Goal: Task Accomplishment & Management: Complete application form

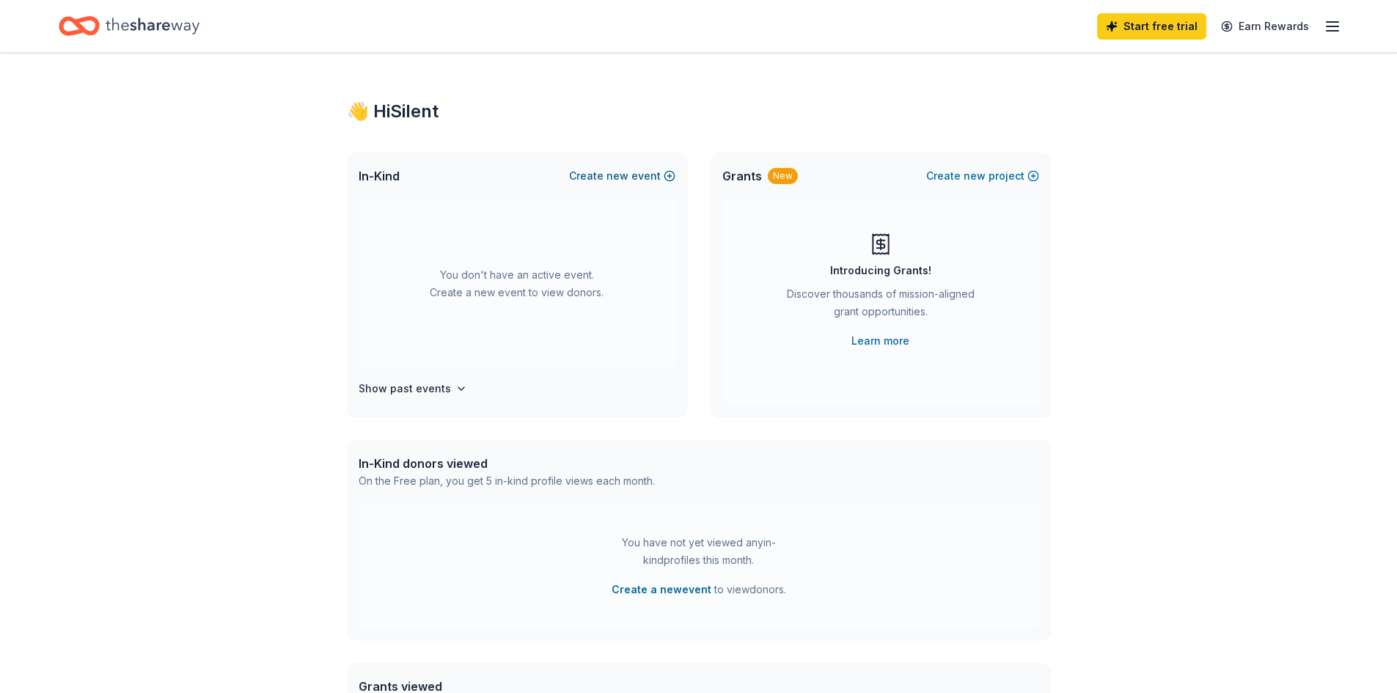
click at [615, 176] on span "new" at bounding box center [617, 176] width 22 height 18
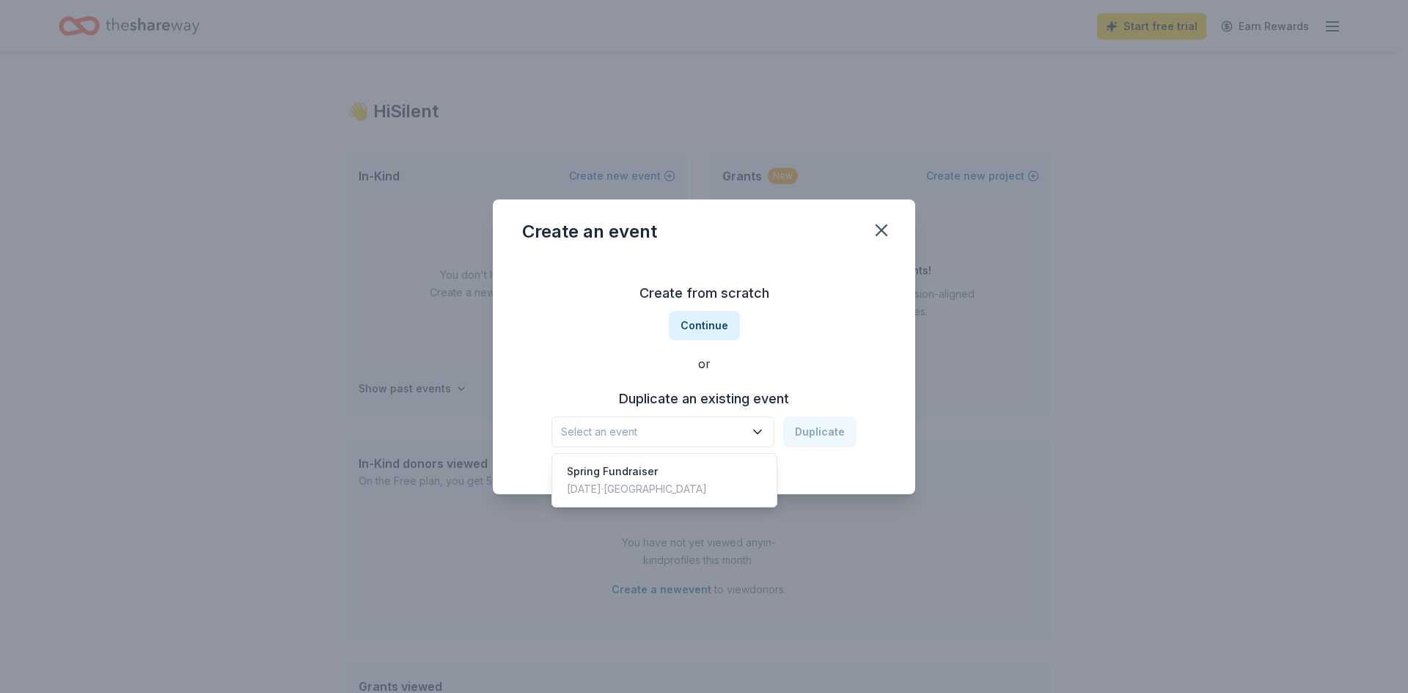
click at [755, 432] on icon "button" at bounding box center [757, 432] width 15 height 15
click at [613, 487] on div "[DATE] · [GEOGRAPHIC_DATA]" at bounding box center [637, 489] width 140 height 18
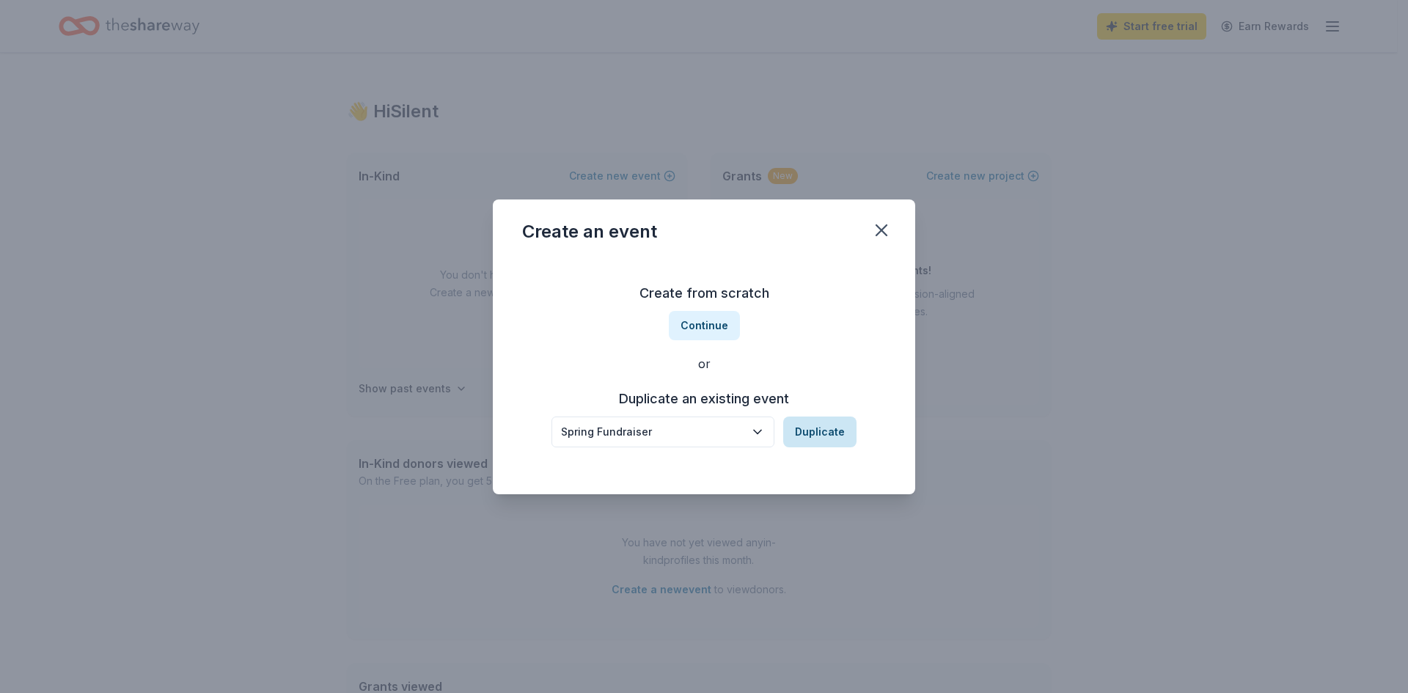
click at [812, 437] on button "Duplicate" at bounding box center [819, 432] width 73 height 31
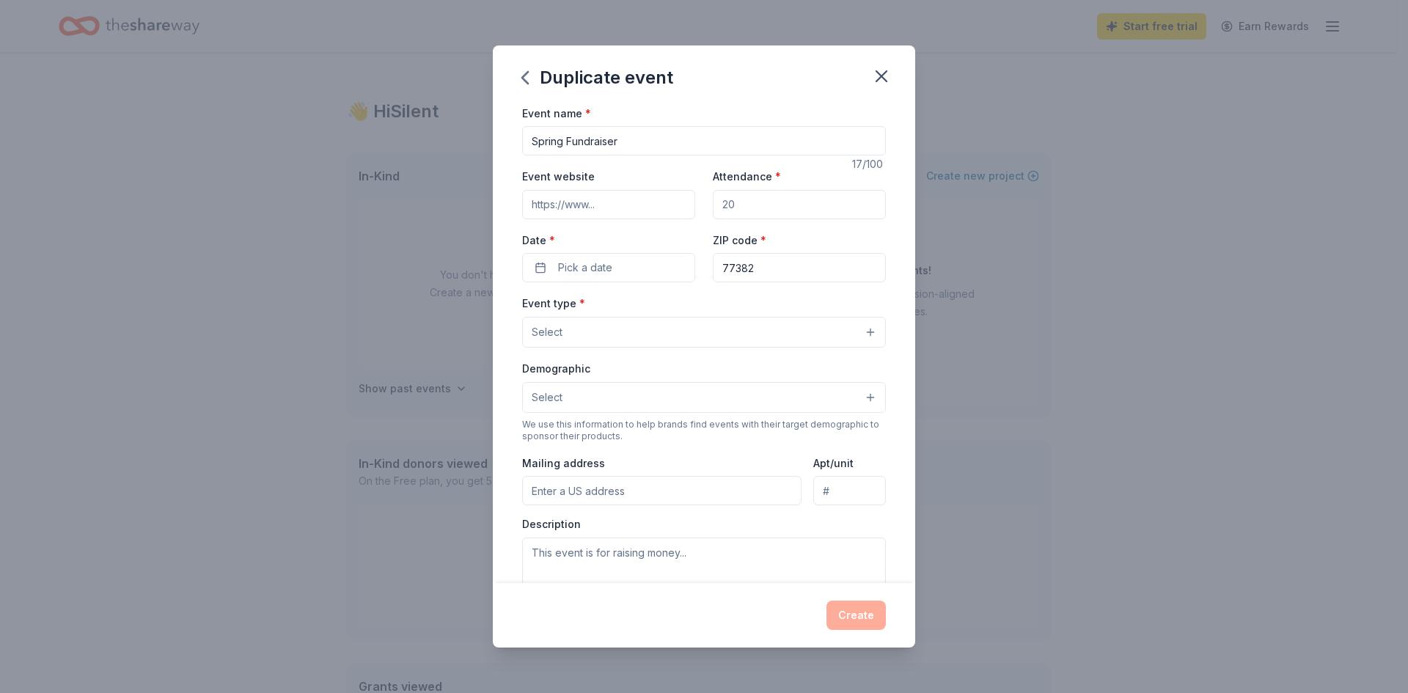
click at [629, 199] on input "Event website" at bounding box center [608, 204] width 173 height 29
drag, startPoint x: 532, startPoint y: 203, endPoint x: 682, endPoint y: 203, distance: 149.6
click at [682, 203] on input "Event website" at bounding box center [608, 204] width 173 height 29
click at [790, 195] on input "Attendance *" at bounding box center [799, 204] width 173 height 29
drag, startPoint x: 746, startPoint y: 198, endPoint x: 685, endPoint y: 205, distance: 61.3
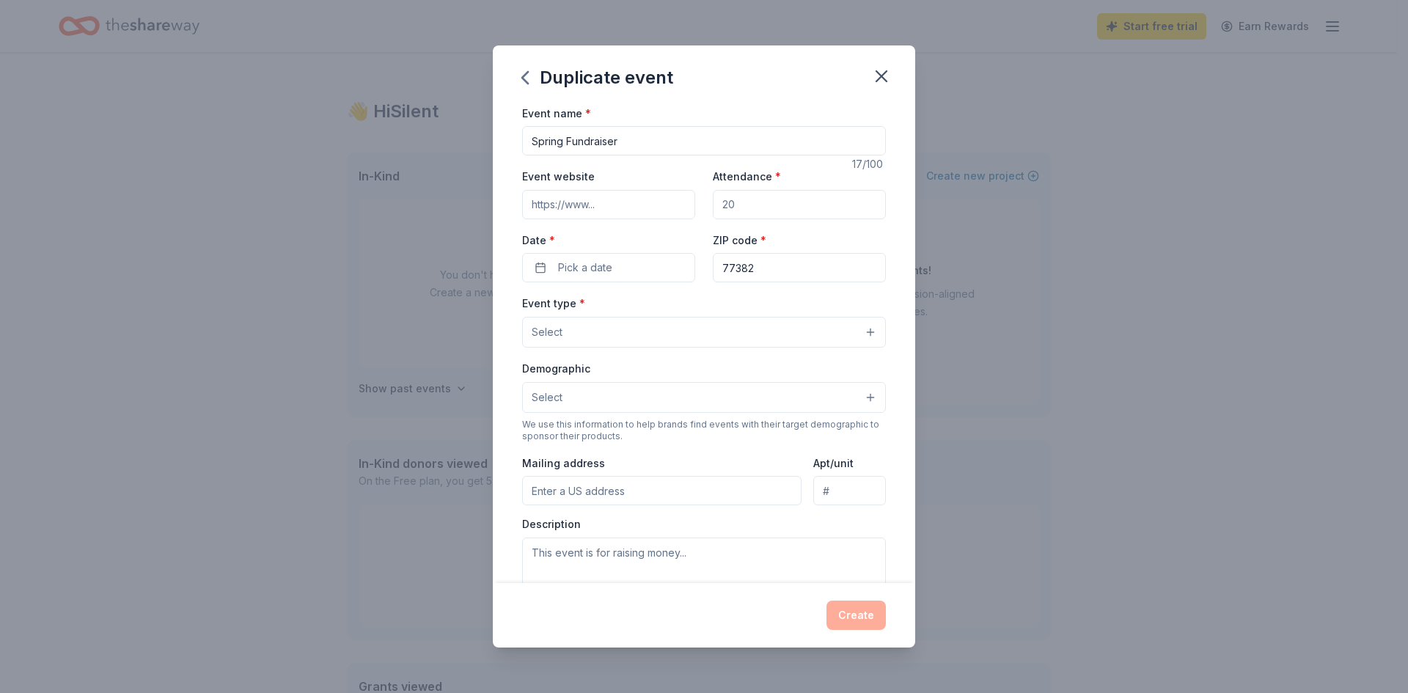
click at [685, 205] on div "Event website Attendance * Date * Pick a date ZIP code * 77382" at bounding box center [704, 224] width 364 height 115
type input "1200"
click at [557, 201] on input "Event website" at bounding box center [608, 204] width 173 height 29
paste input "https://deretchin.membershiptoolkit.com/deretchinrodeo"
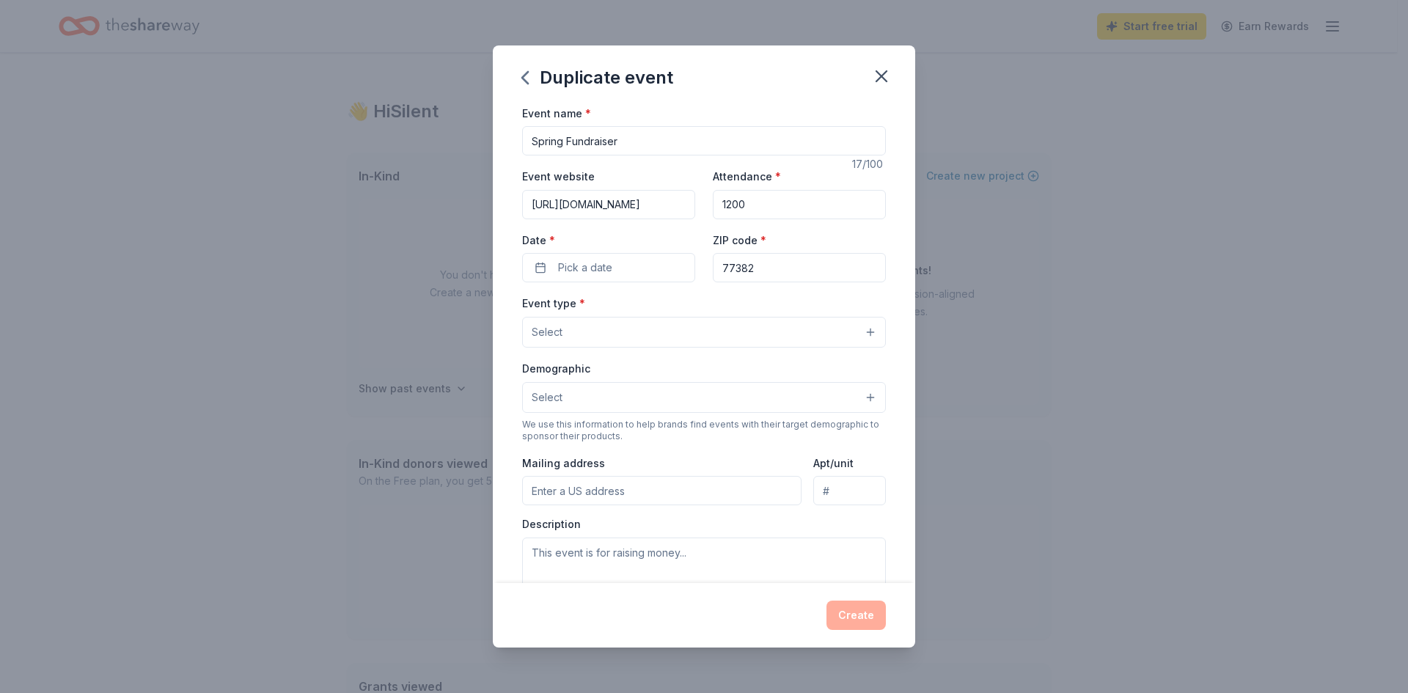
type input "https://deretchin.membershiptoolkit.com/deretchinrodeo"
click at [592, 275] on span "Pick a date" at bounding box center [585, 268] width 54 height 18
click at [682, 309] on button "Go to next month" at bounding box center [685, 306] width 21 height 21
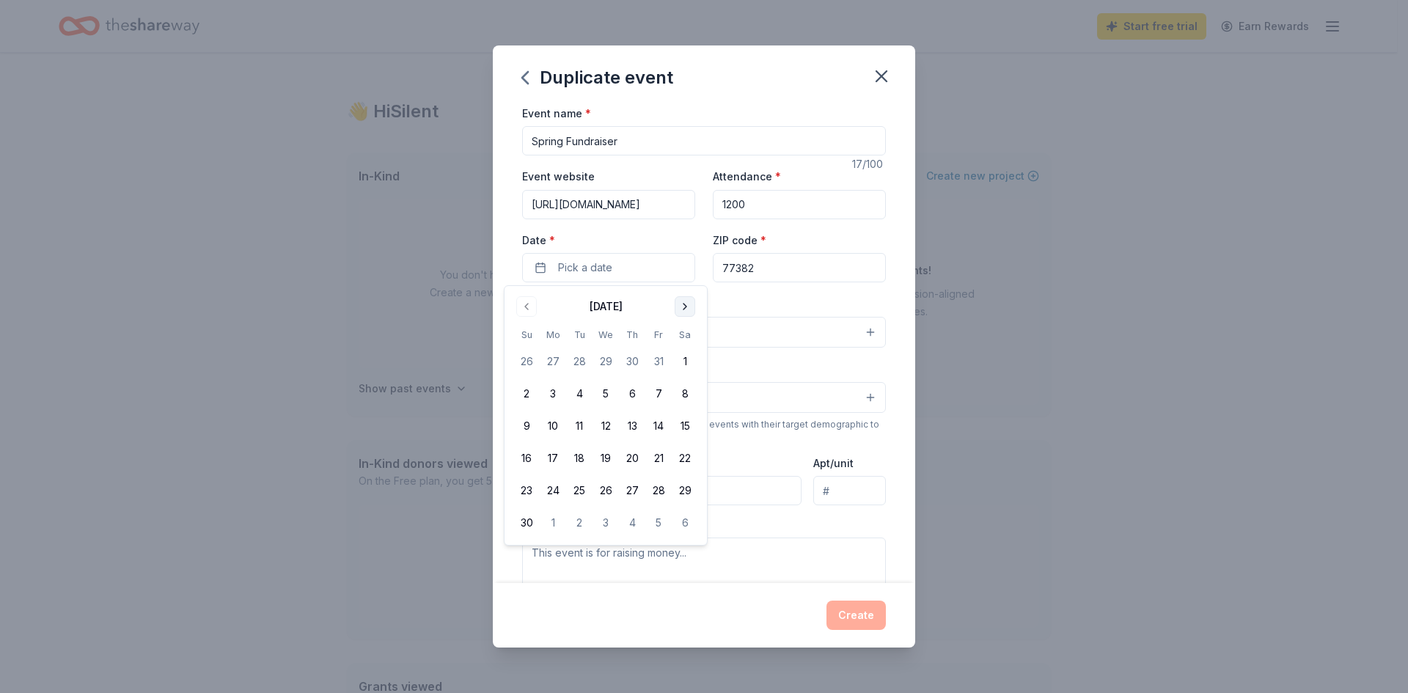
click at [682, 309] on button "Go to next month" at bounding box center [685, 306] width 21 height 21
click at [662, 459] on button "27" at bounding box center [658, 458] width 26 height 26
click at [794, 298] on div "Event type * Select" at bounding box center [704, 321] width 364 height 54
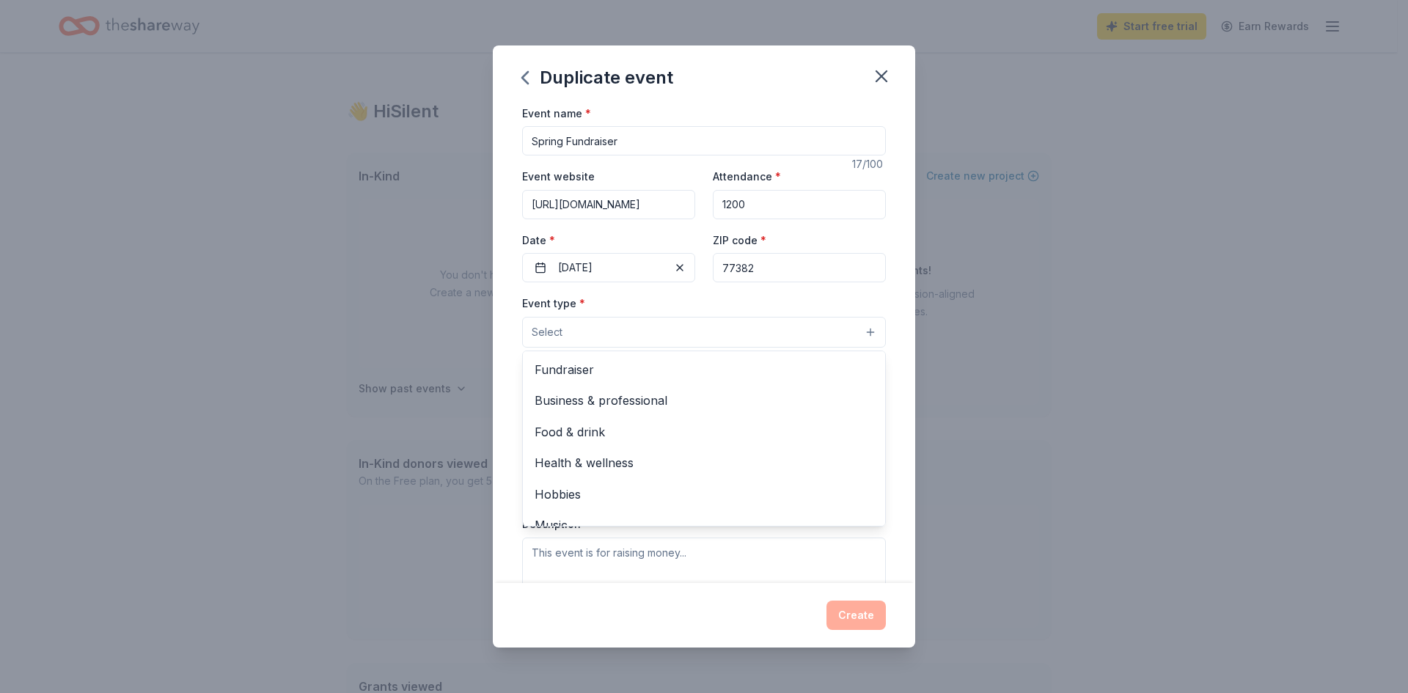
click at [595, 338] on button "Select" at bounding box center [704, 332] width 364 height 31
click at [575, 362] on span "Fundraiser" at bounding box center [704, 369] width 339 height 19
click at [851, 298] on div "Event type * Fundraiser Business & professional Food & drink Health & wellness …" at bounding box center [704, 321] width 364 height 55
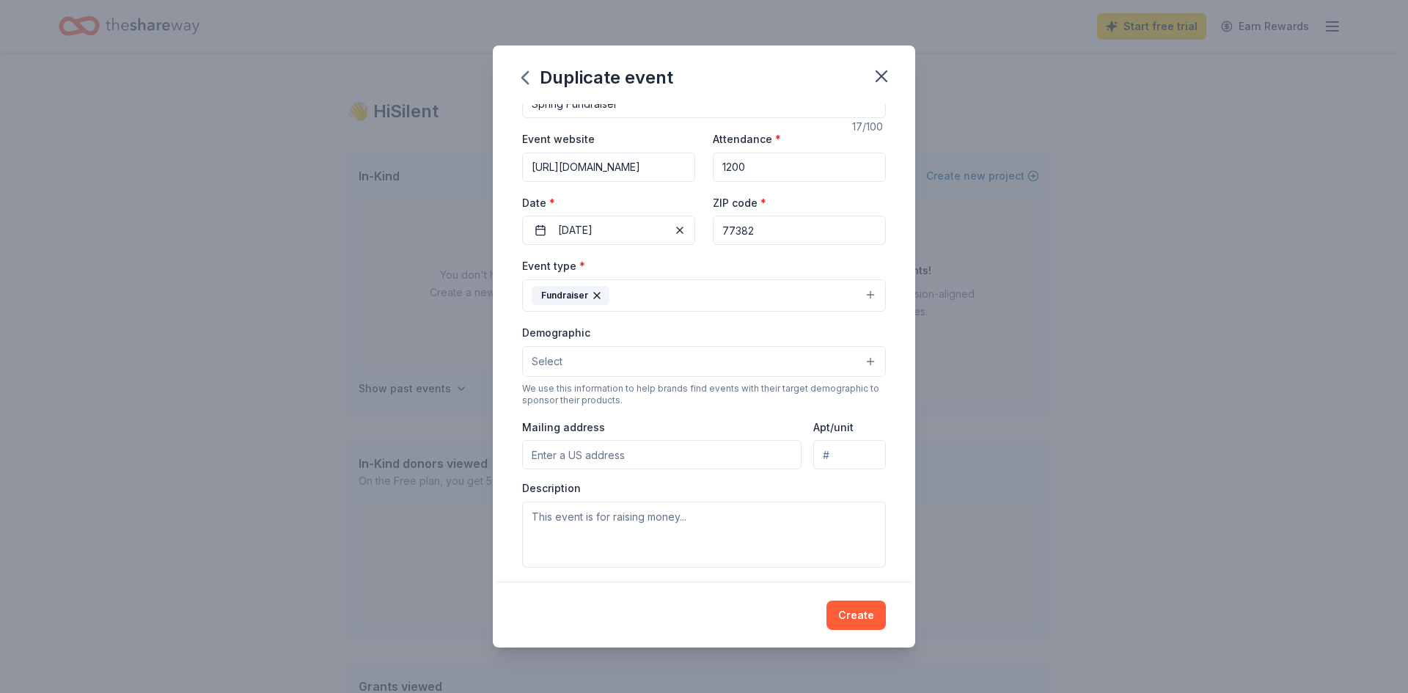
scroll to position [73, 0]
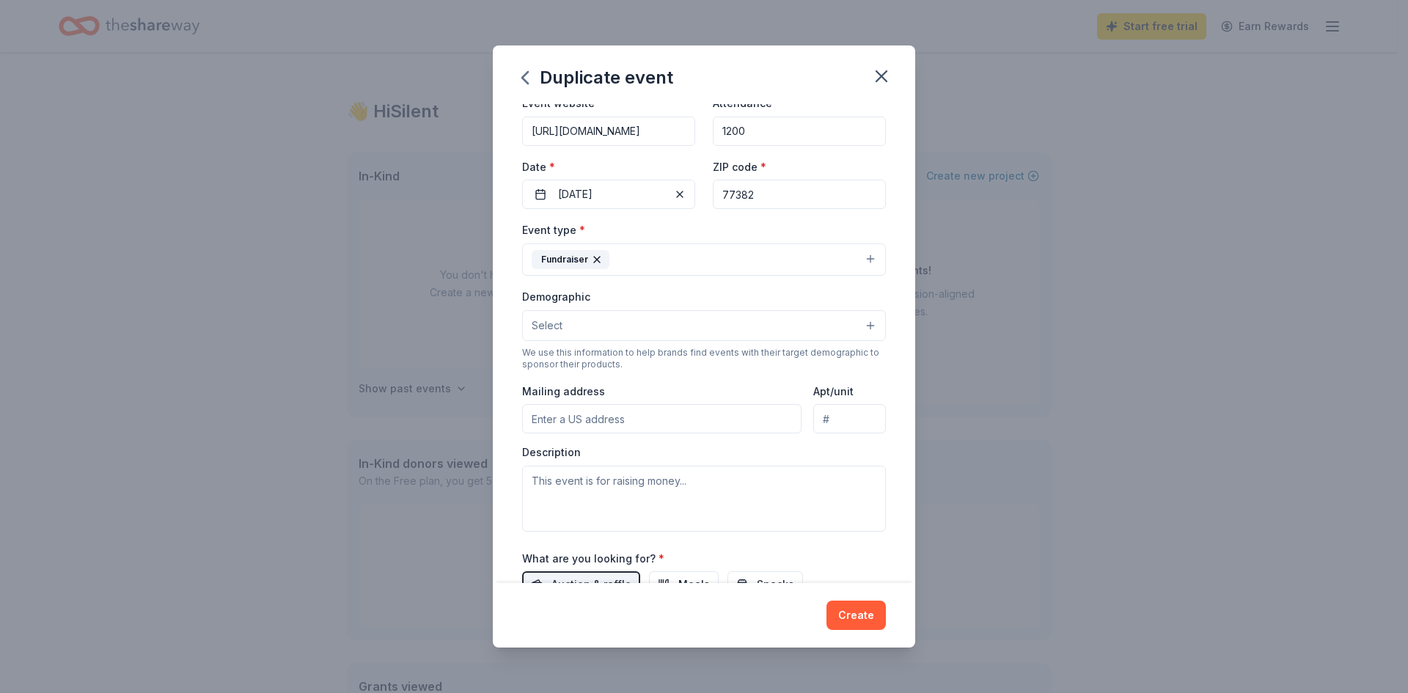
click at [562, 318] on button "Select" at bounding box center [704, 325] width 364 height 31
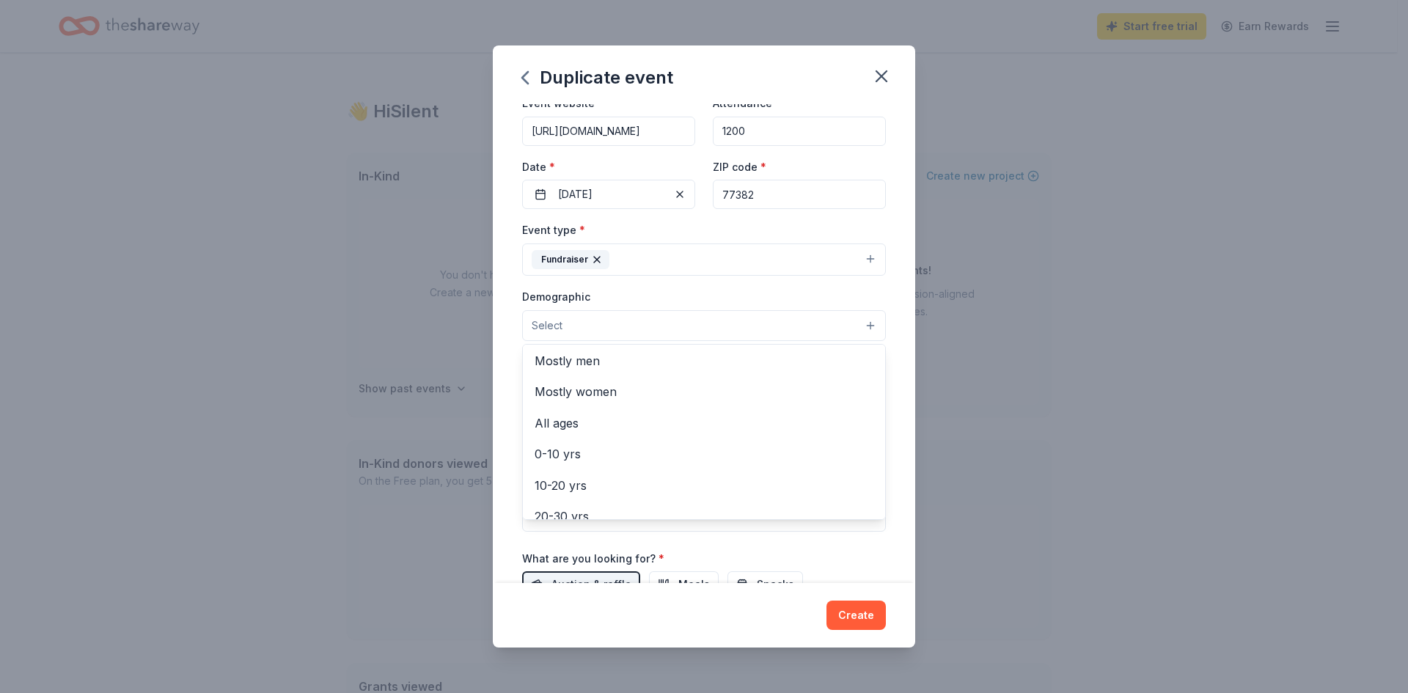
scroll to position [0, 0]
click at [582, 366] on span "All genders" at bounding box center [704, 362] width 339 height 19
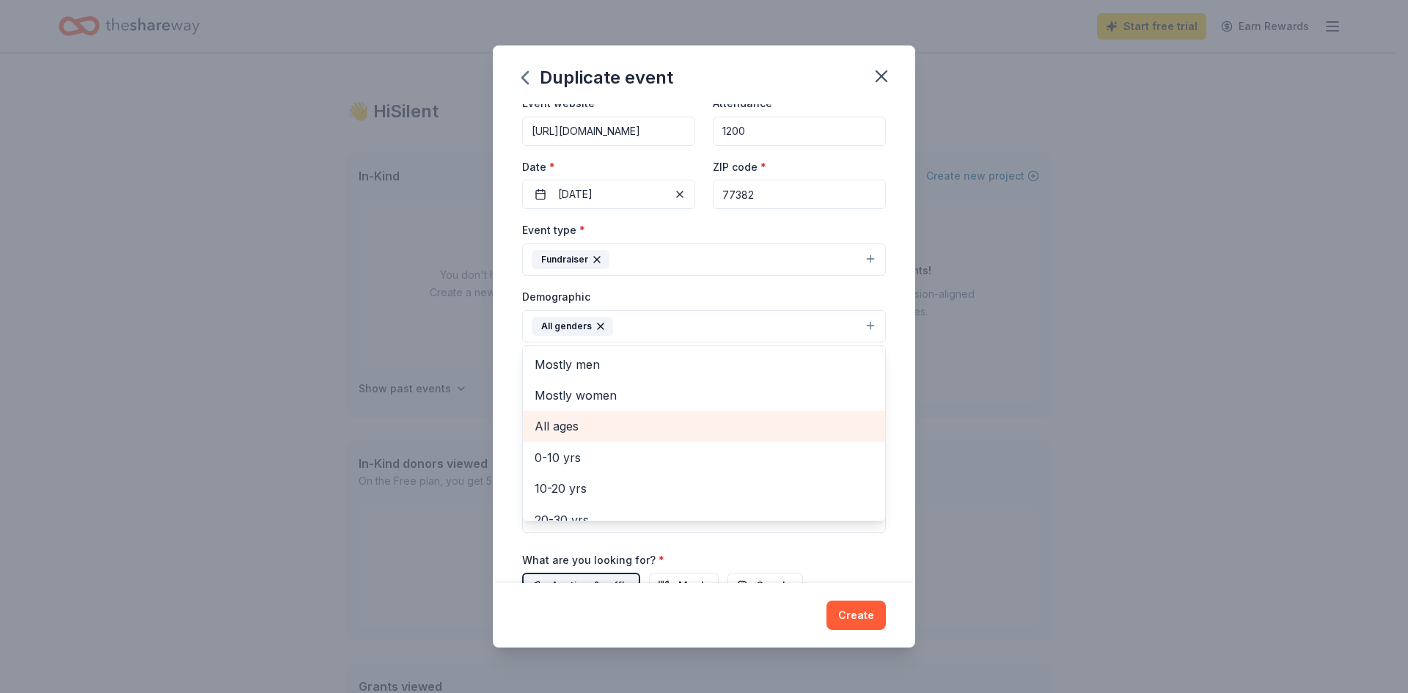
click at [575, 425] on span "All ages" at bounding box center [704, 426] width 339 height 19
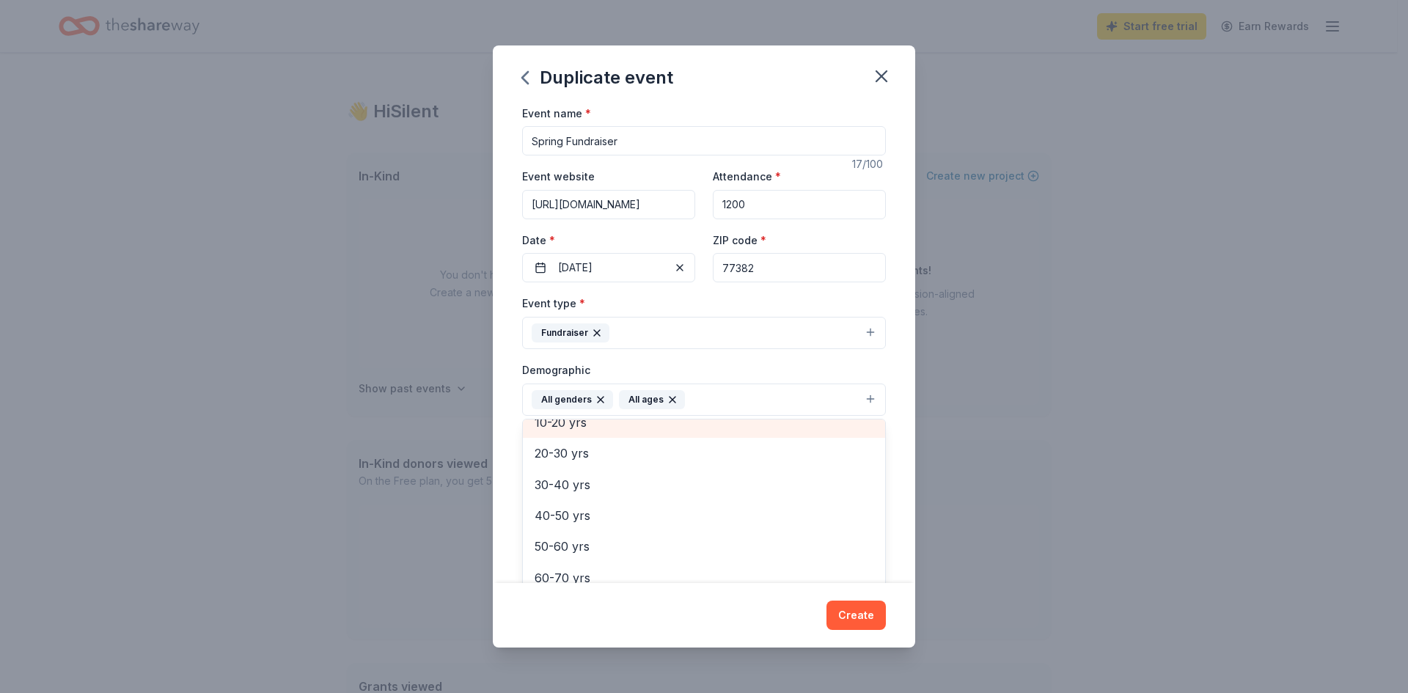
scroll to position [173, 0]
click at [890, 373] on div "Event name * Spring Fundraiser 17 /100 Event website https://deretchin.membersh…" at bounding box center [704, 344] width 422 height 480
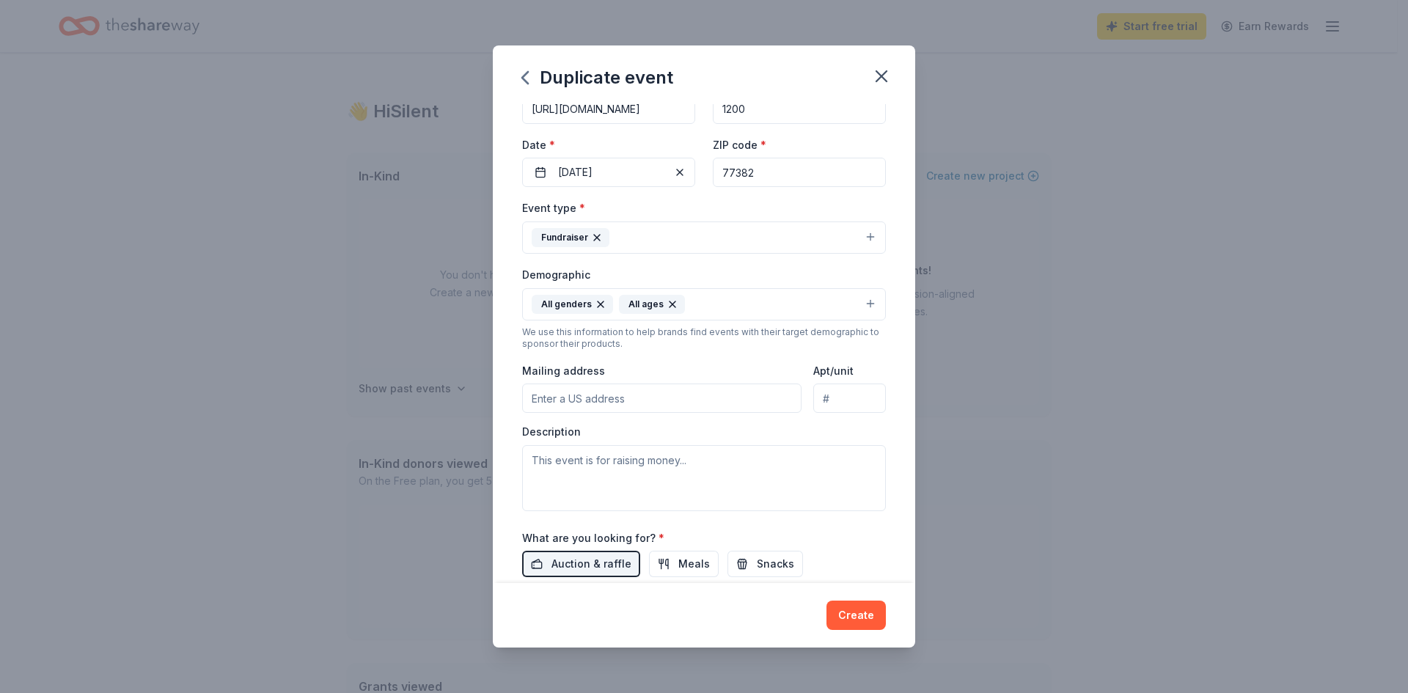
scroll to position [147, 0]
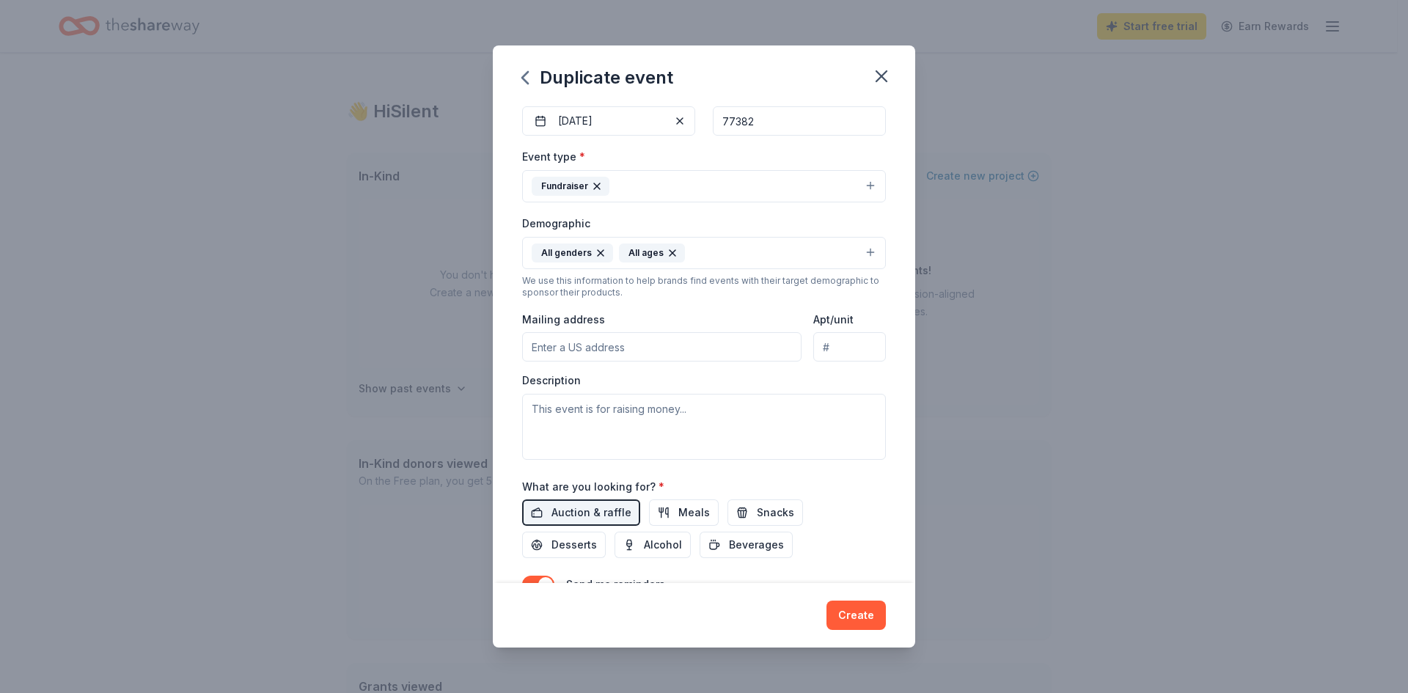
click at [562, 345] on input "Mailing address" at bounding box center [661, 346] width 279 height 29
type input "67 South Bardsbrook Circle, Spring, TX, 77382"
click at [580, 417] on textarea at bounding box center [704, 427] width 364 height 66
click at [673, 408] on textarea "This is our annual Rodeo Funraiser for the school" at bounding box center [704, 427] width 364 height 66
click at [661, 407] on textarea "This is our annual Rodeo Fundraiser for the school" at bounding box center [704, 427] width 364 height 66
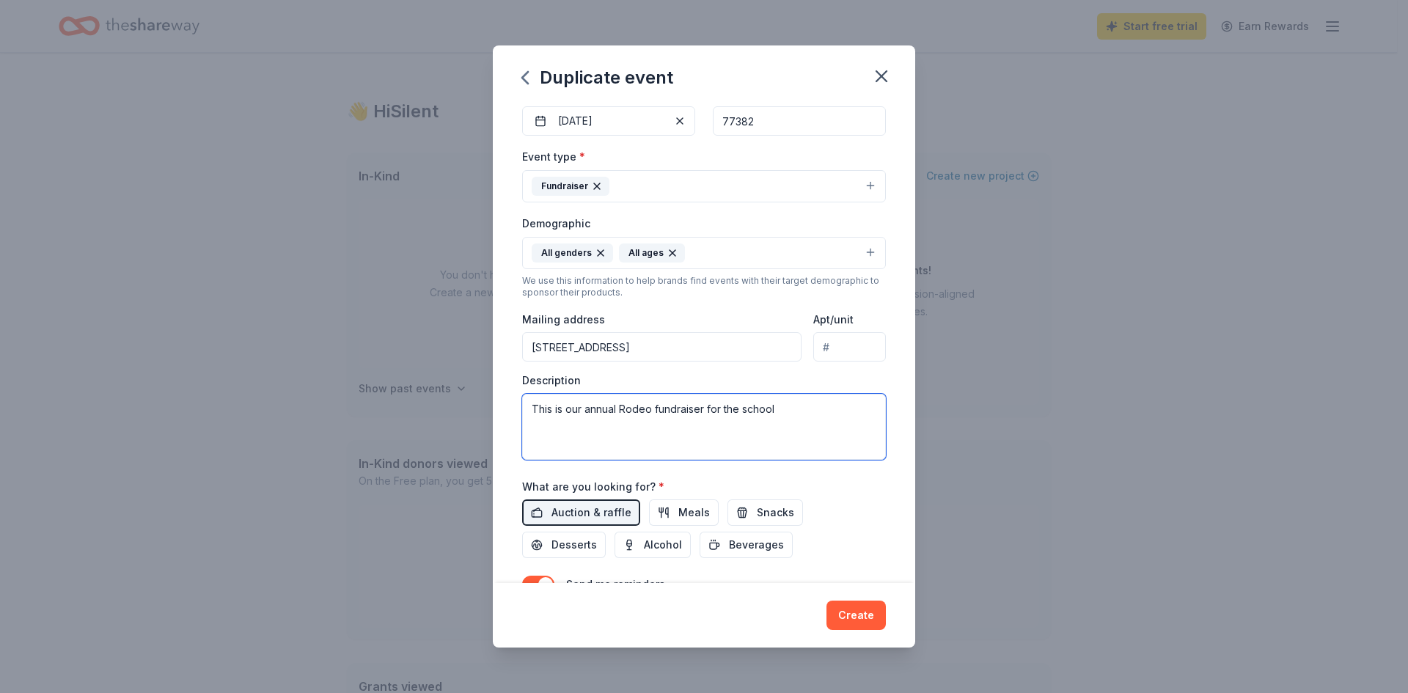
click at [791, 413] on textarea "This is our annual Rodeo fundraiser for the school" at bounding box center [704, 427] width 364 height 66
drag, startPoint x: 789, startPoint y: 410, endPoint x: 717, endPoint y: 408, distance: 72.6
click at [722, 408] on textarea "This is our annual Rodeo fundraiser for the school" at bounding box center [704, 427] width 364 height 66
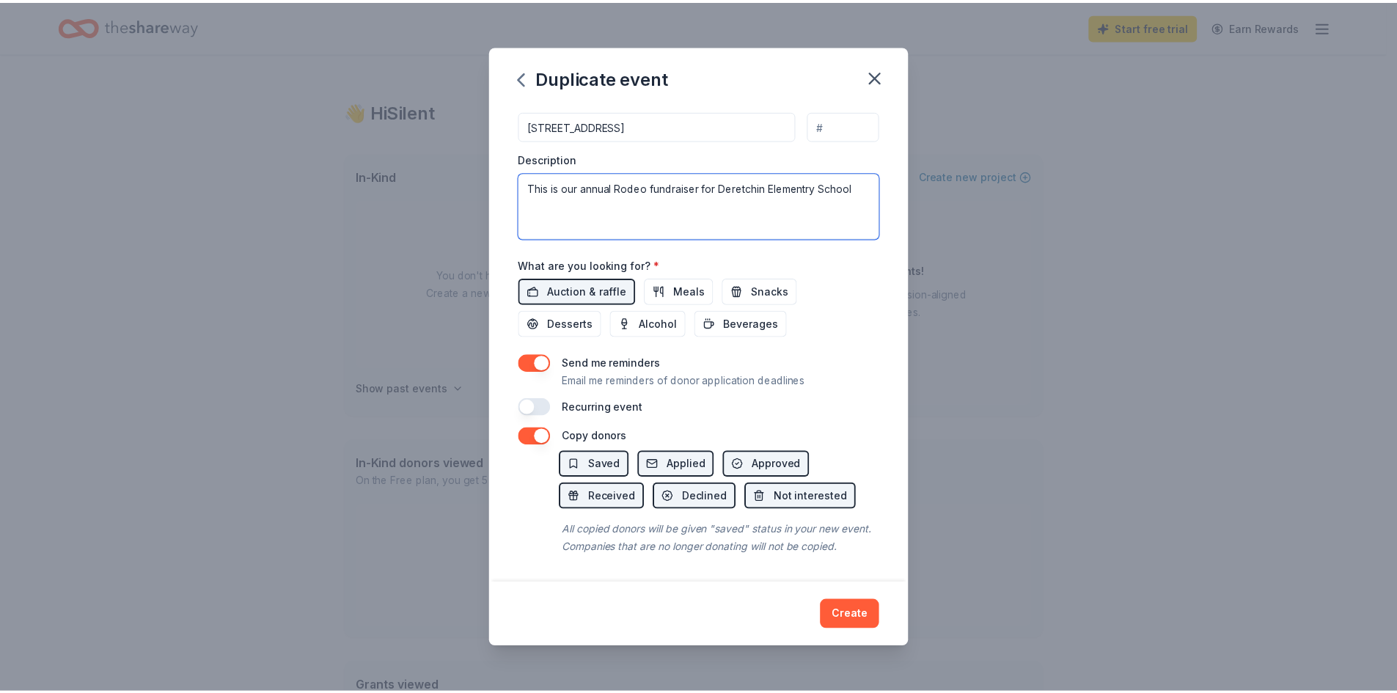
scroll to position [386, 0]
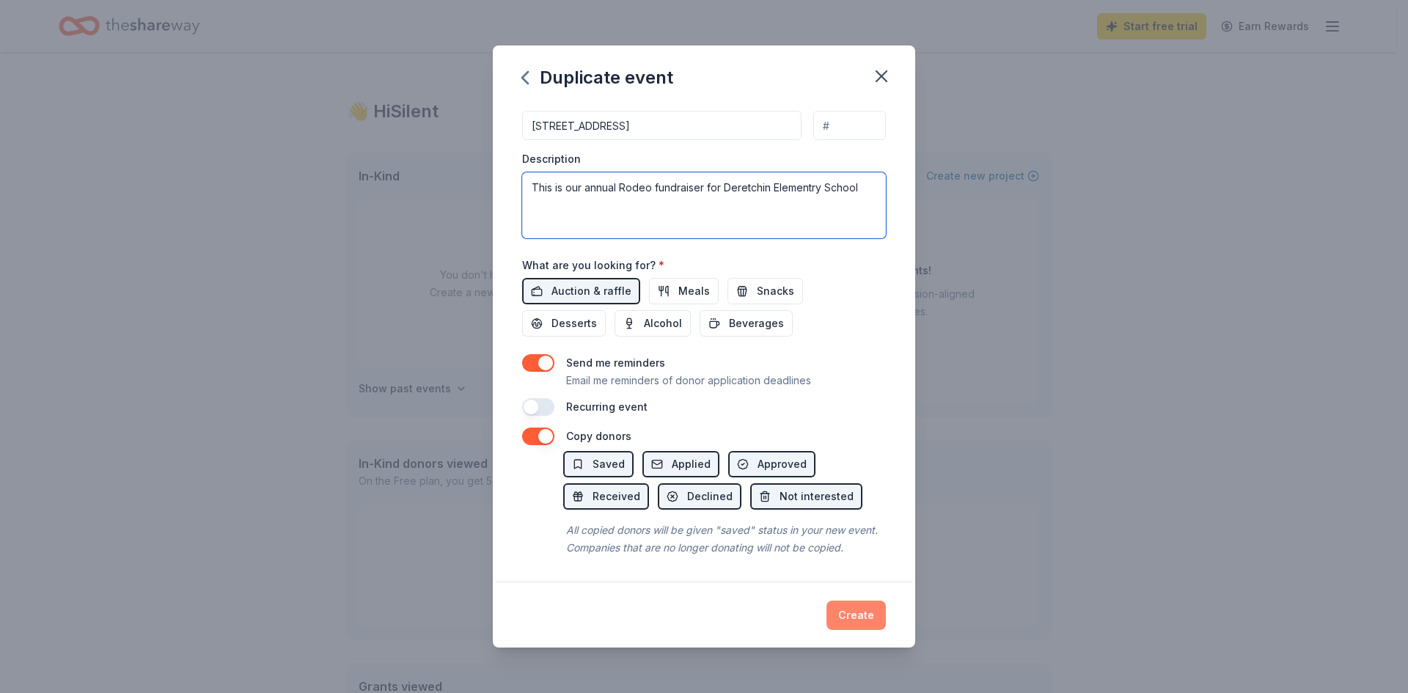
type textarea "This is our annual Rodeo fundraiser for Deretchin Elementry School"
click at [855, 617] on button "Create" at bounding box center [856, 615] width 59 height 29
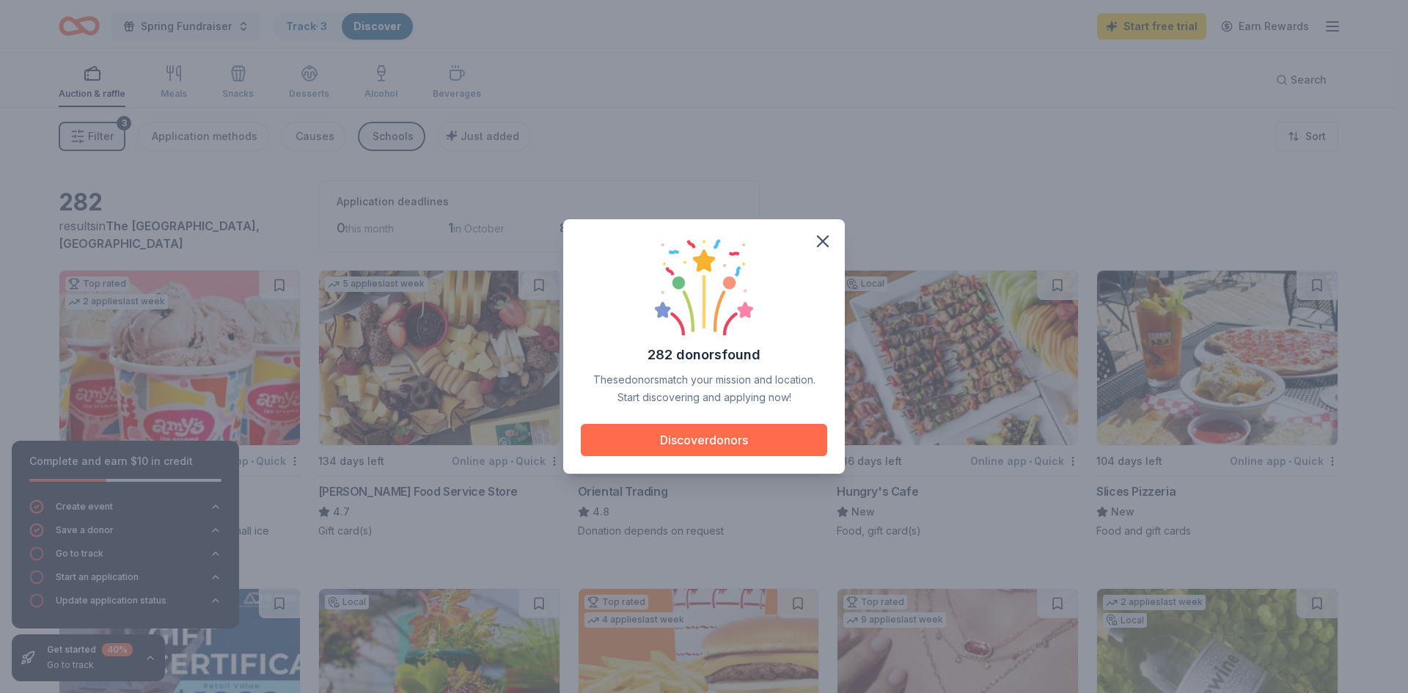
click at [678, 440] on button "Discover donors" at bounding box center [704, 440] width 246 height 32
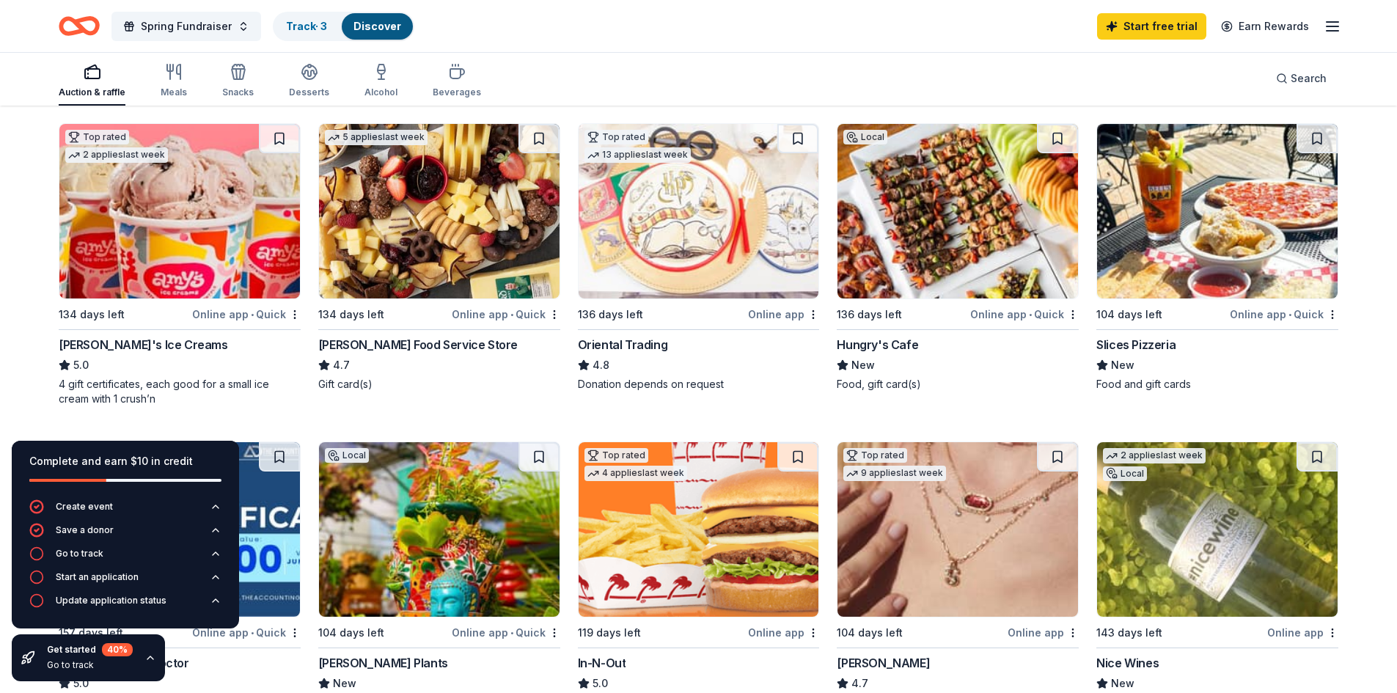
scroll to position [73, 0]
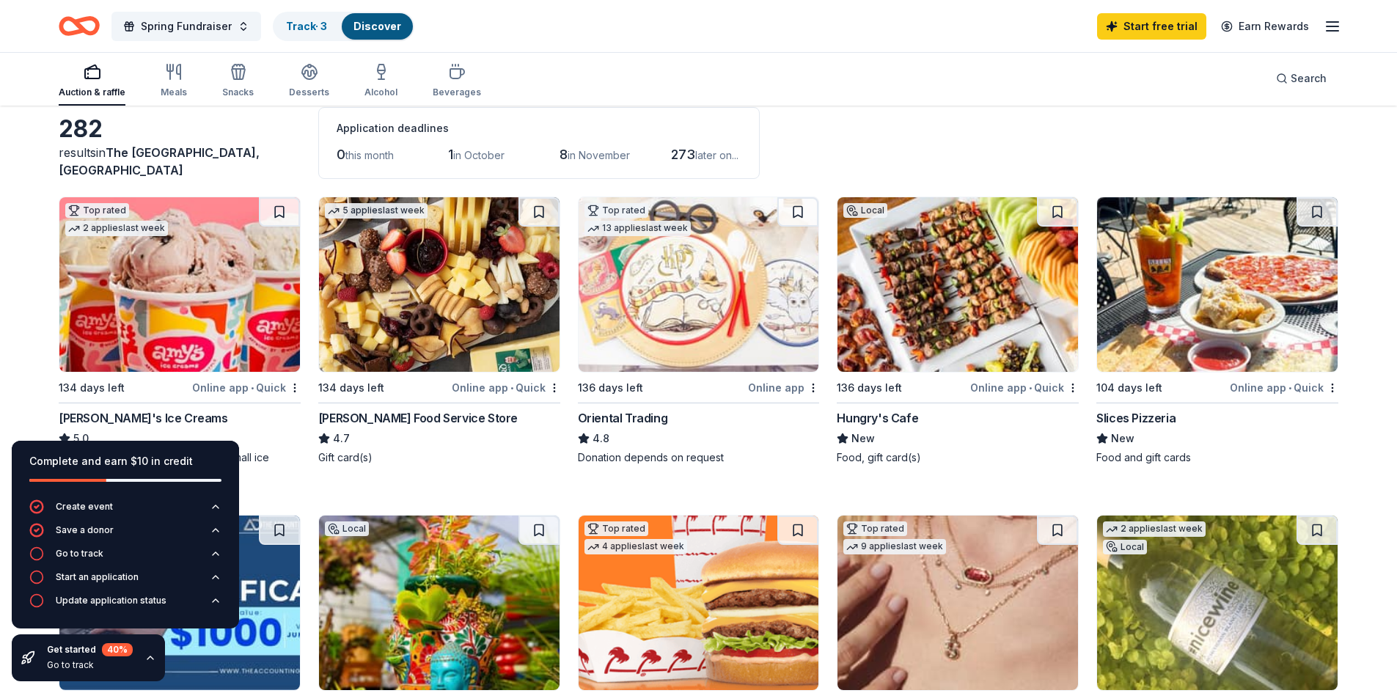
click at [623, 419] on div "Oriental Trading" at bounding box center [623, 418] width 90 height 18
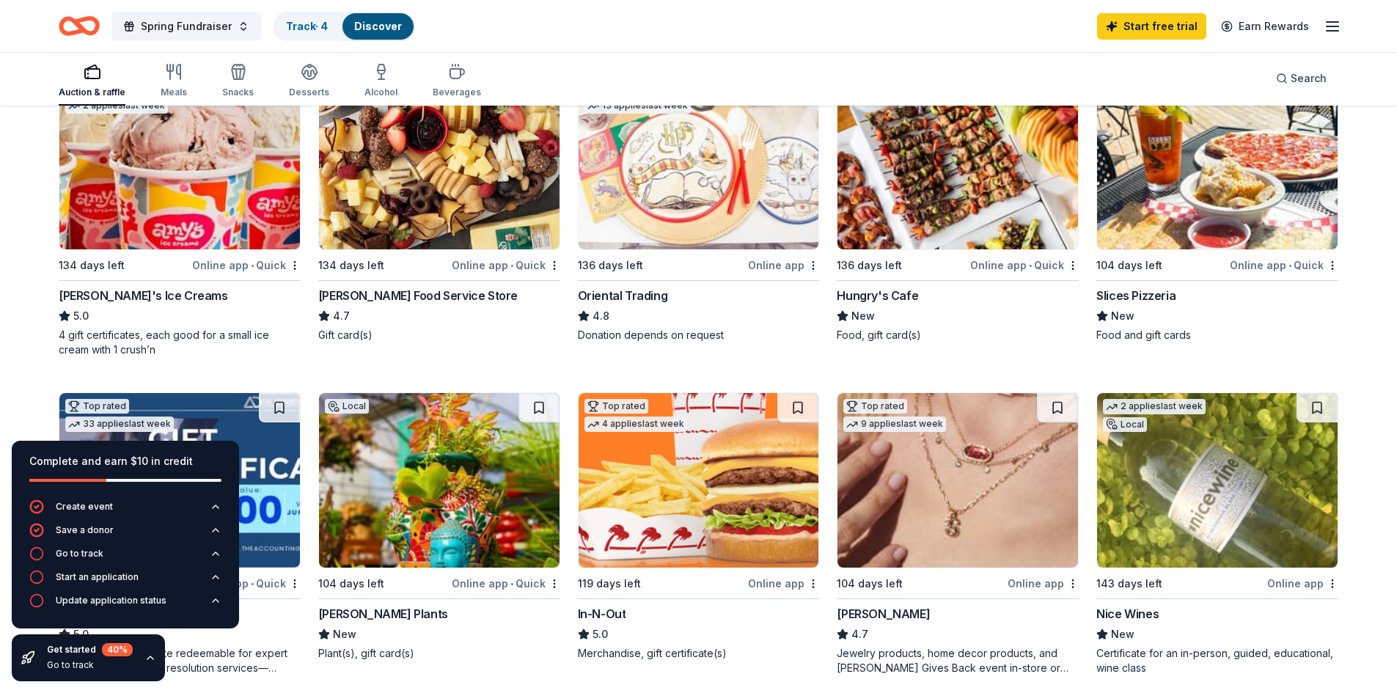
scroll to position [220, 0]
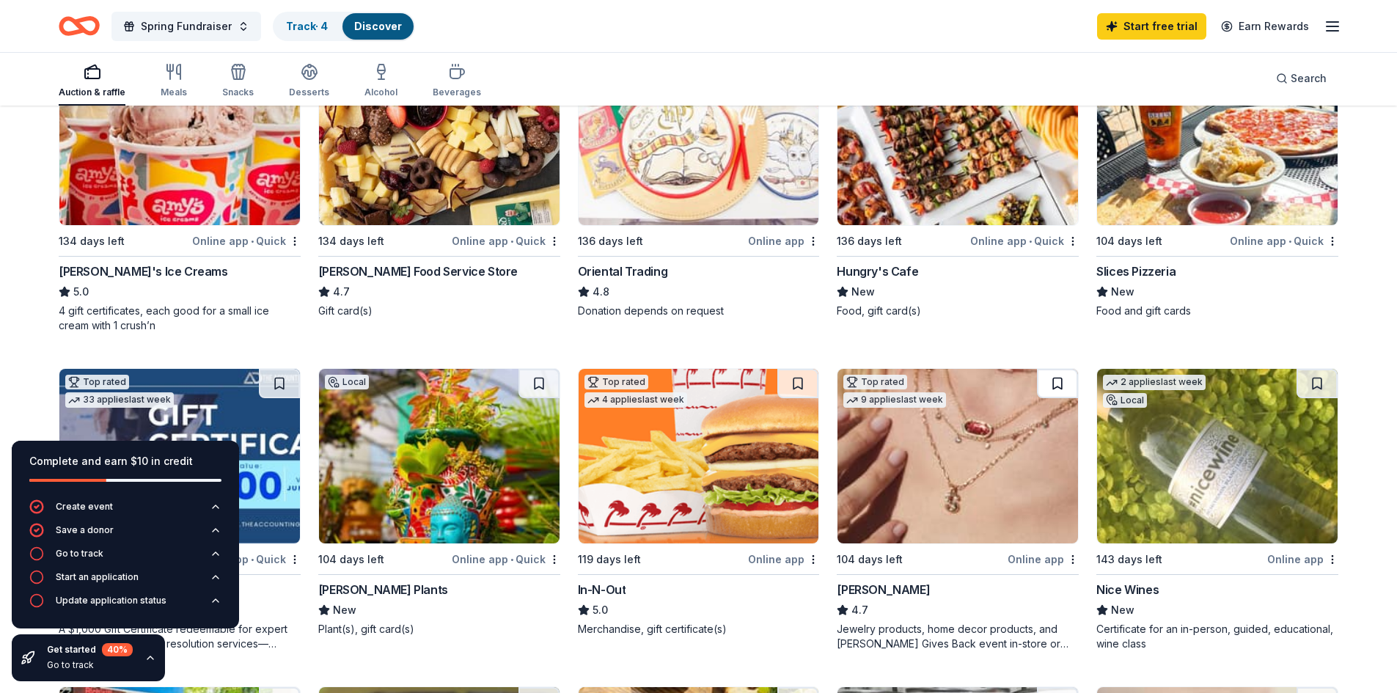
click at [1056, 378] on button at bounding box center [1057, 383] width 41 height 29
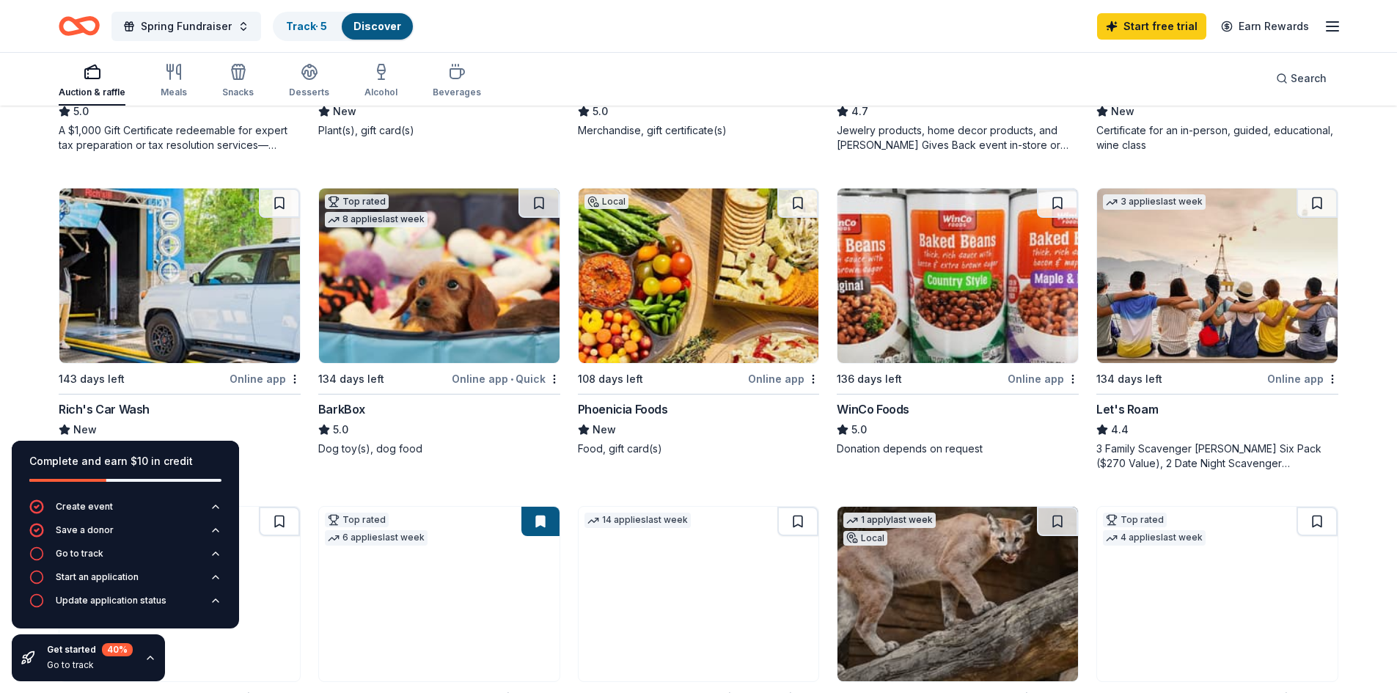
scroll to position [807, 0]
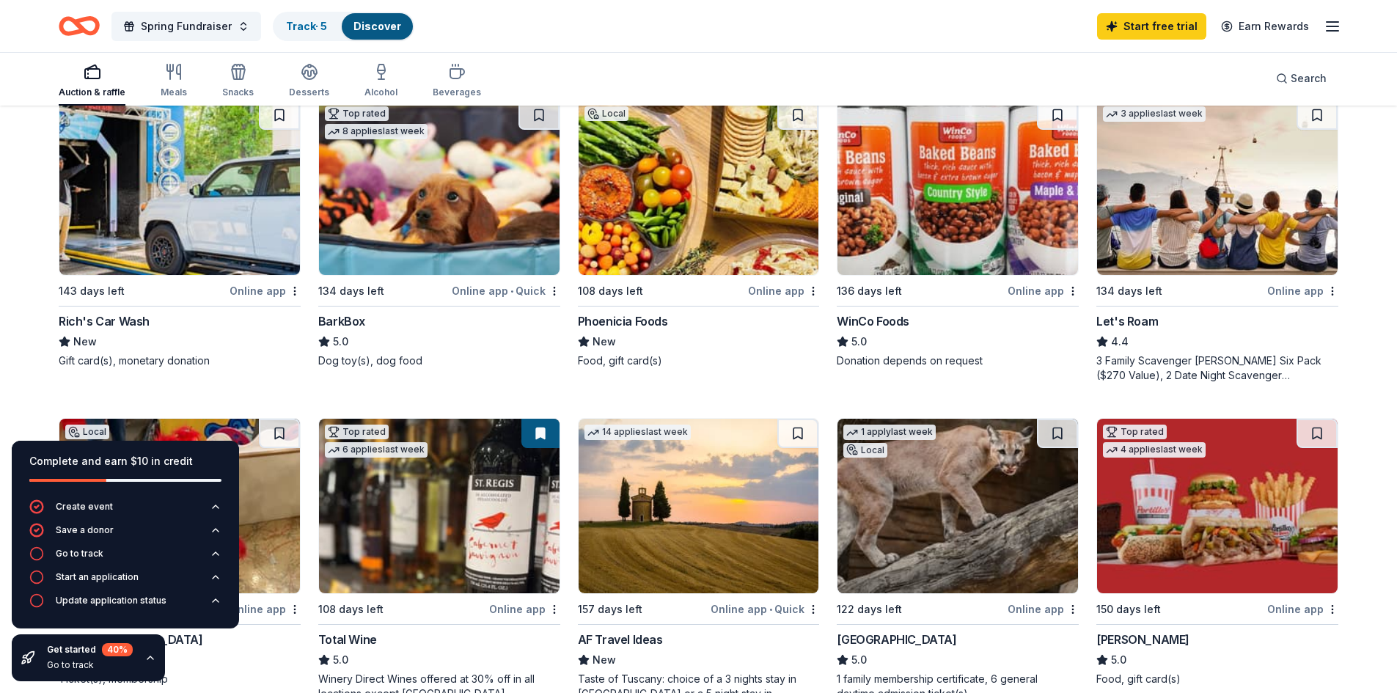
click at [143, 201] on img at bounding box center [179, 187] width 241 height 175
click at [278, 117] on button at bounding box center [279, 114] width 41 height 29
click at [788, 117] on button at bounding box center [797, 114] width 41 height 29
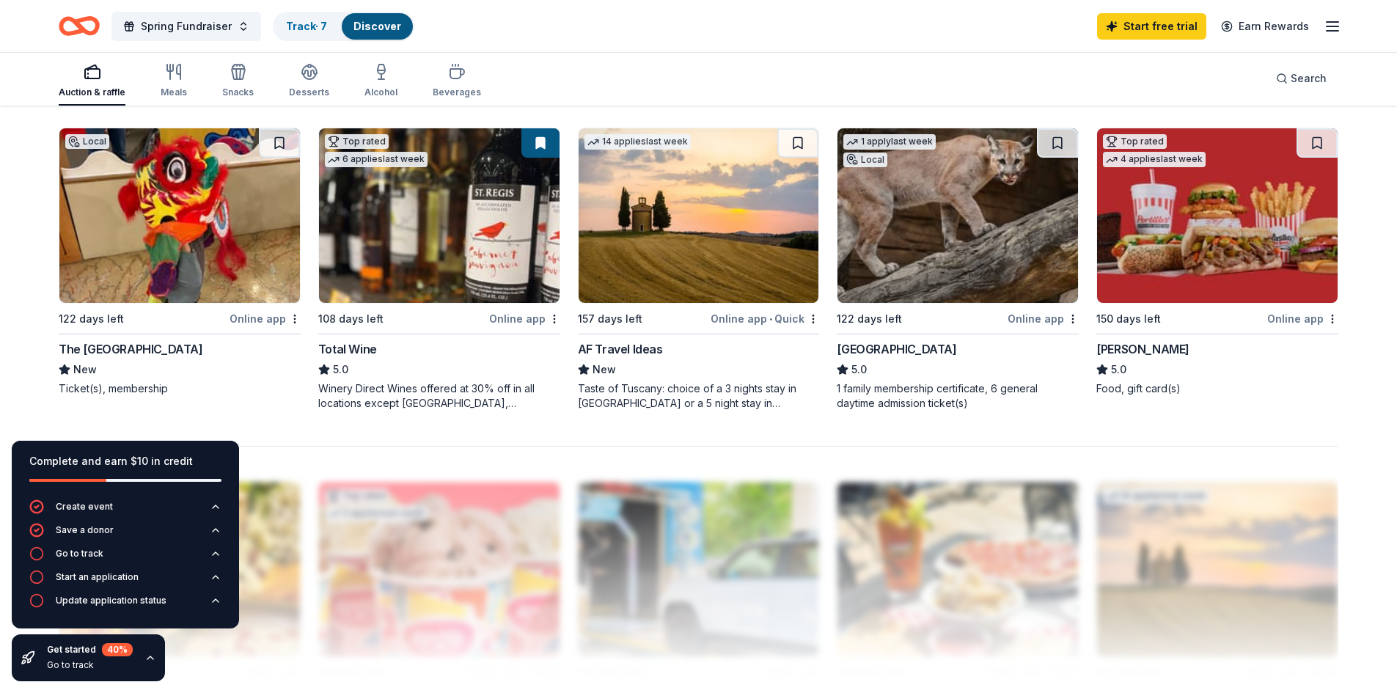
scroll to position [1027, 0]
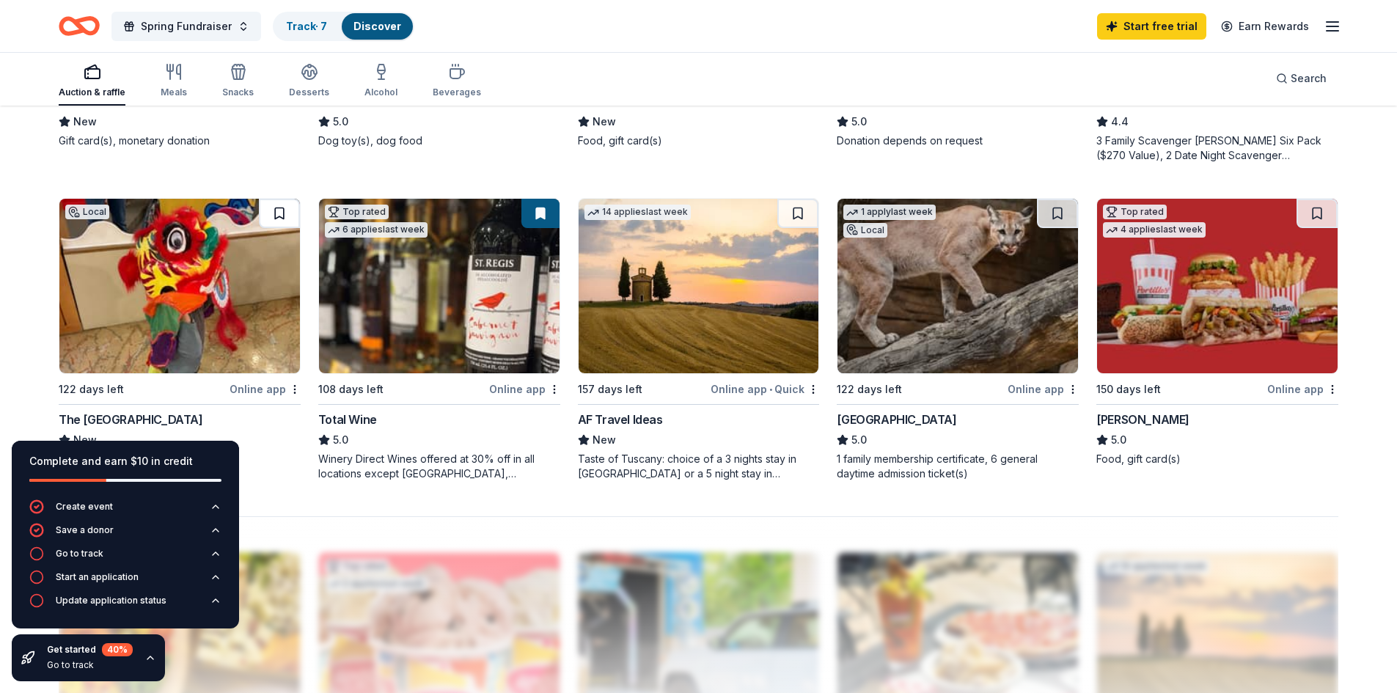
click at [280, 215] on button at bounding box center [279, 213] width 41 height 29
click at [1057, 214] on button at bounding box center [1057, 213] width 41 height 29
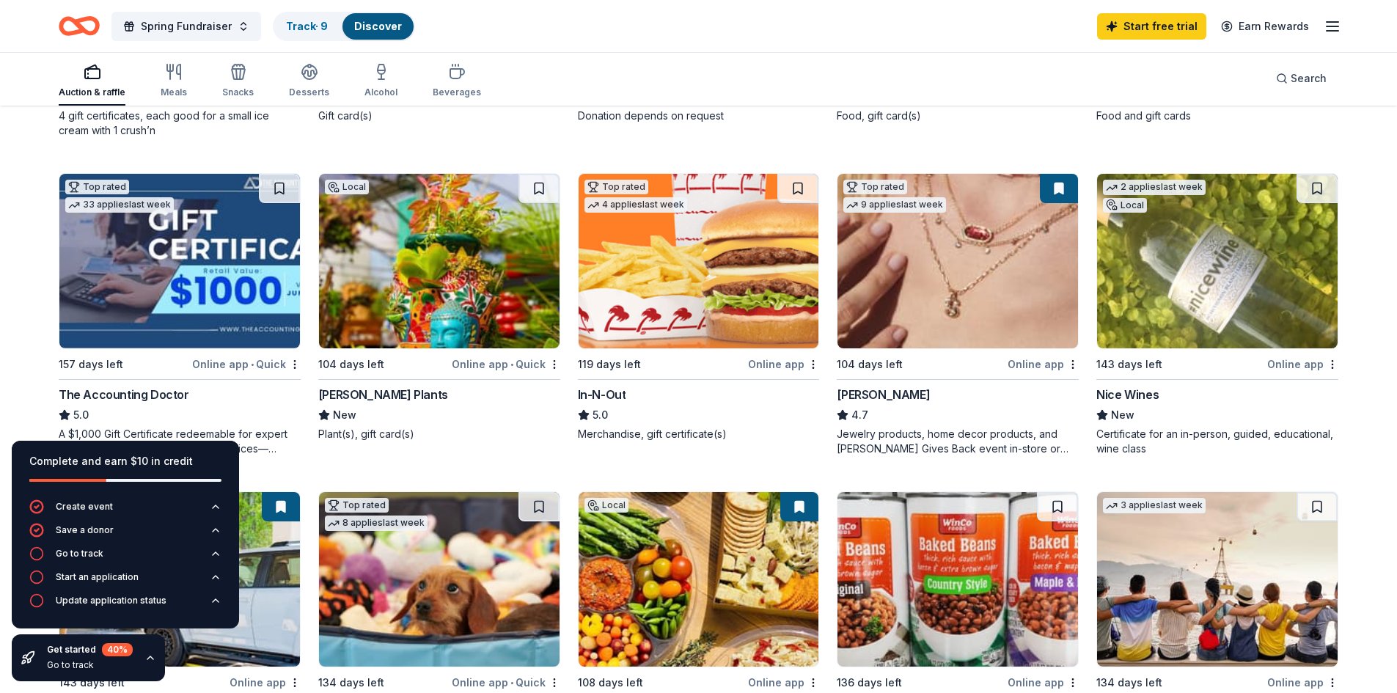
scroll to position [411, 0]
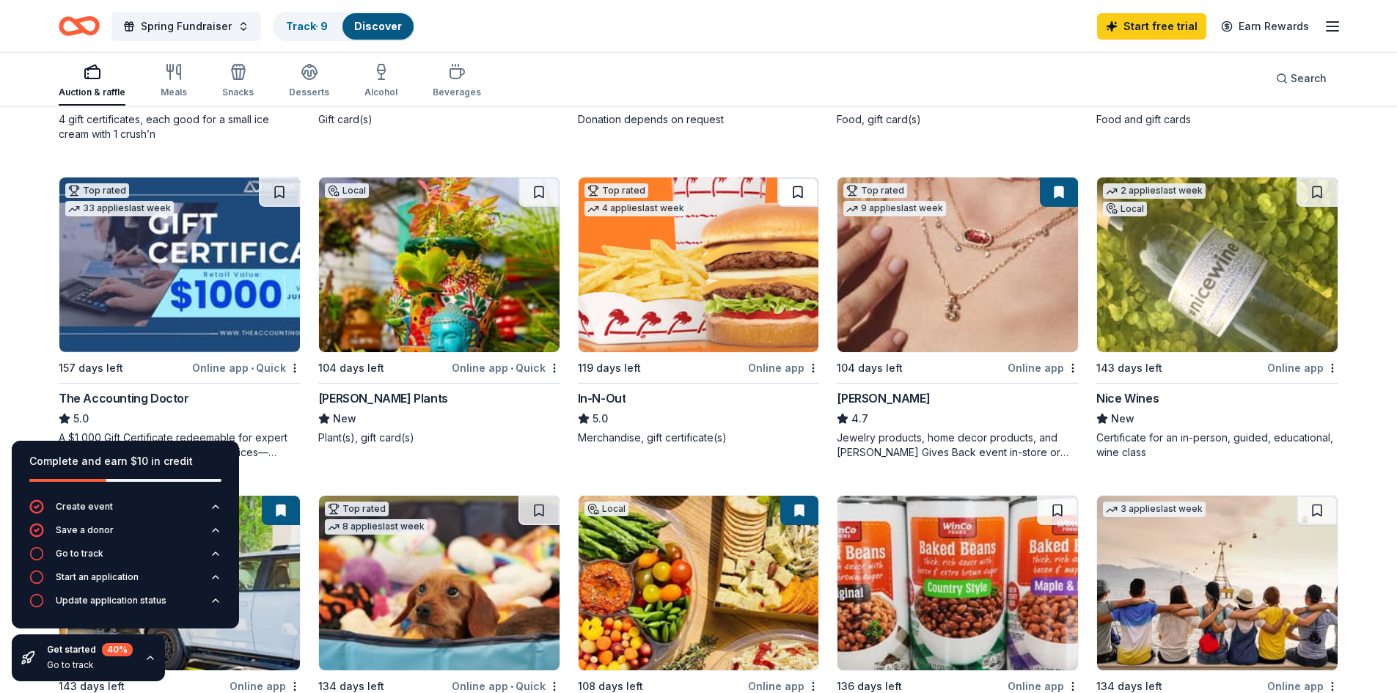
click at [795, 187] on button at bounding box center [797, 191] width 41 height 29
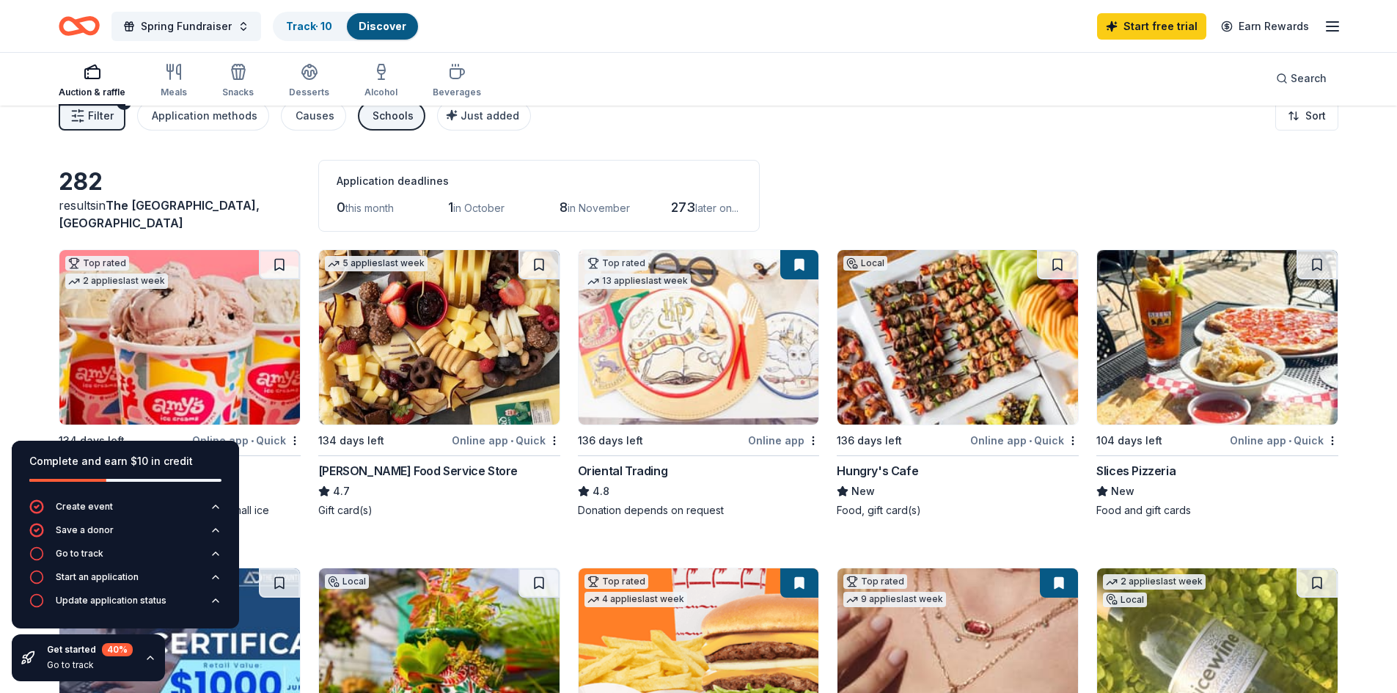
scroll to position [0, 0]
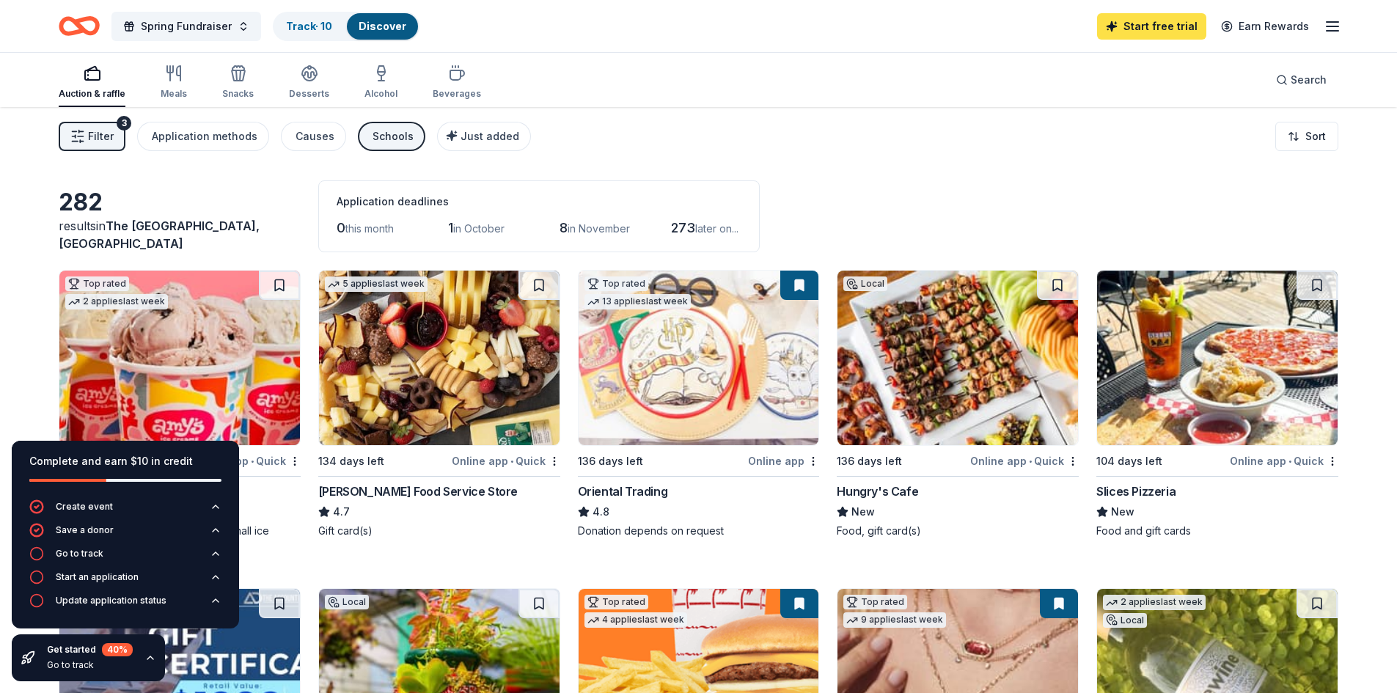
click at [1138, 12] on div "Start free trial Earn Rewards" at bounding box center [1219, 26] width 244 height 34
click at [1138, 21] on link "Start free trial" at bounding box center [1151, 26] width 109 height 26
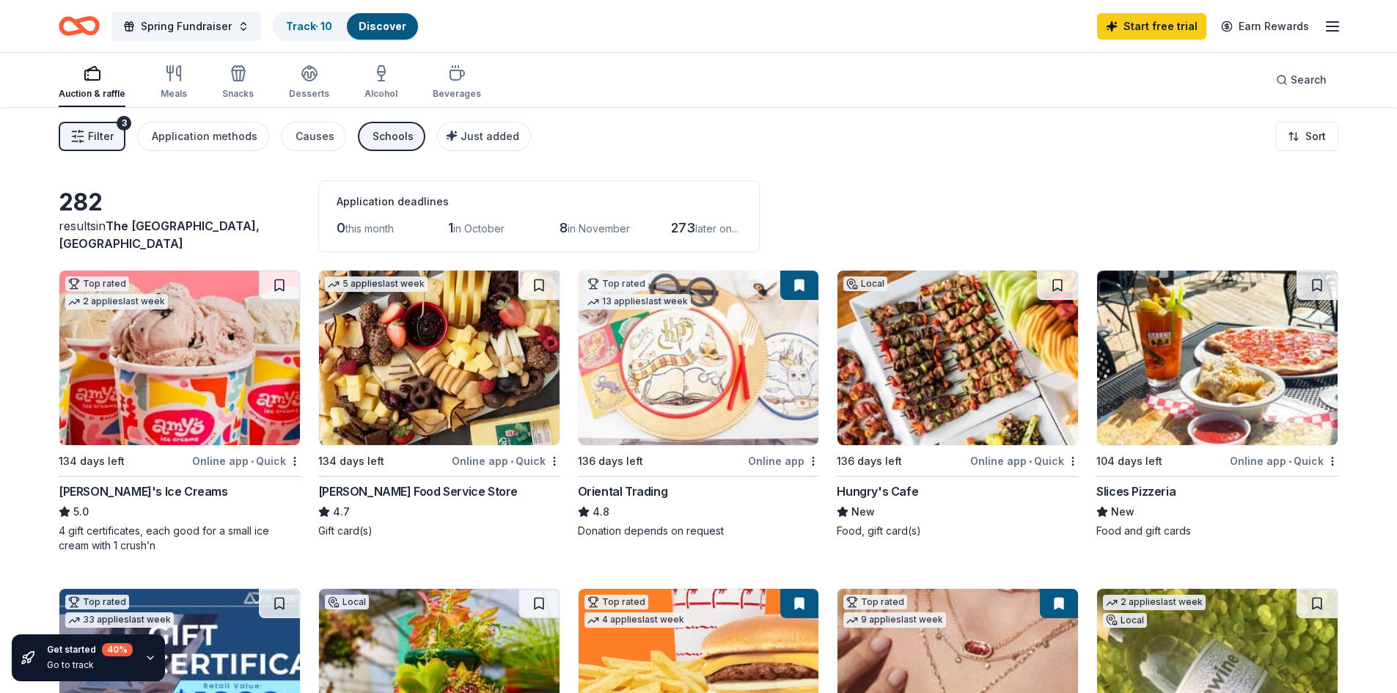
click at [670, 375] on img at bounding box center [699, 358] width 241 height 175
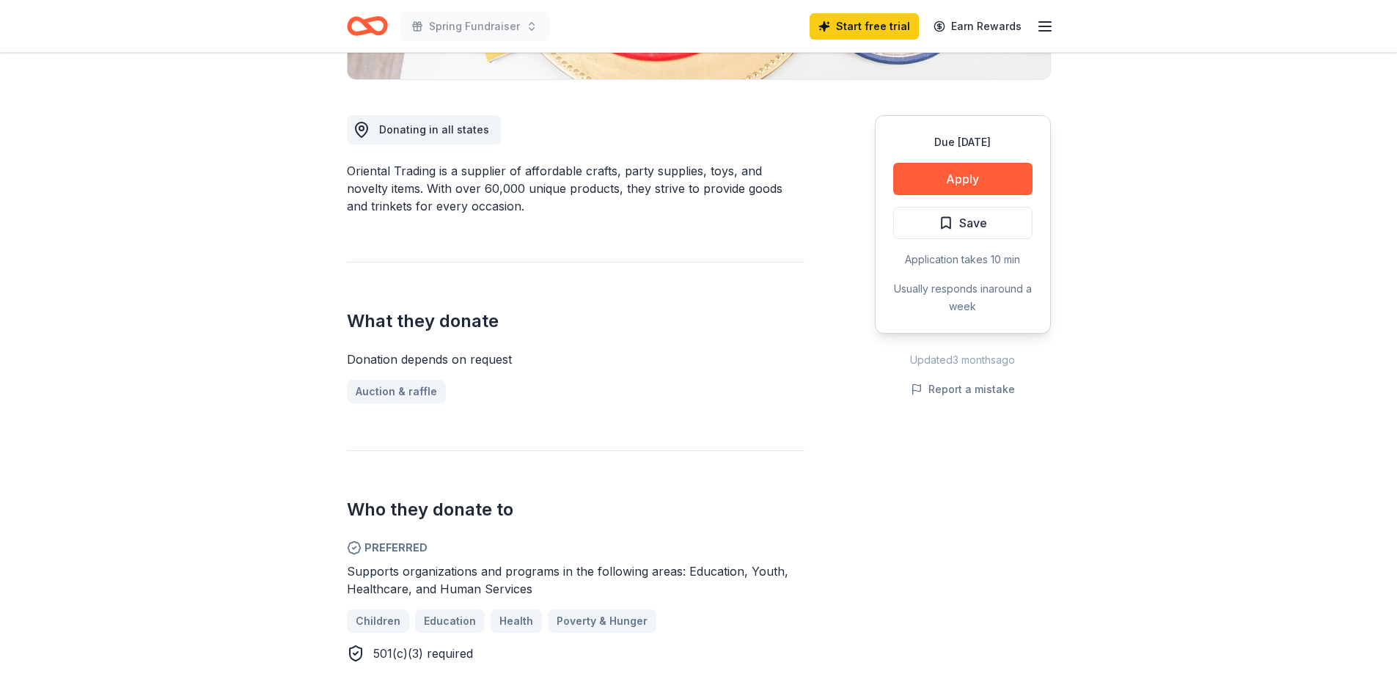
scroll to position [293, 0]
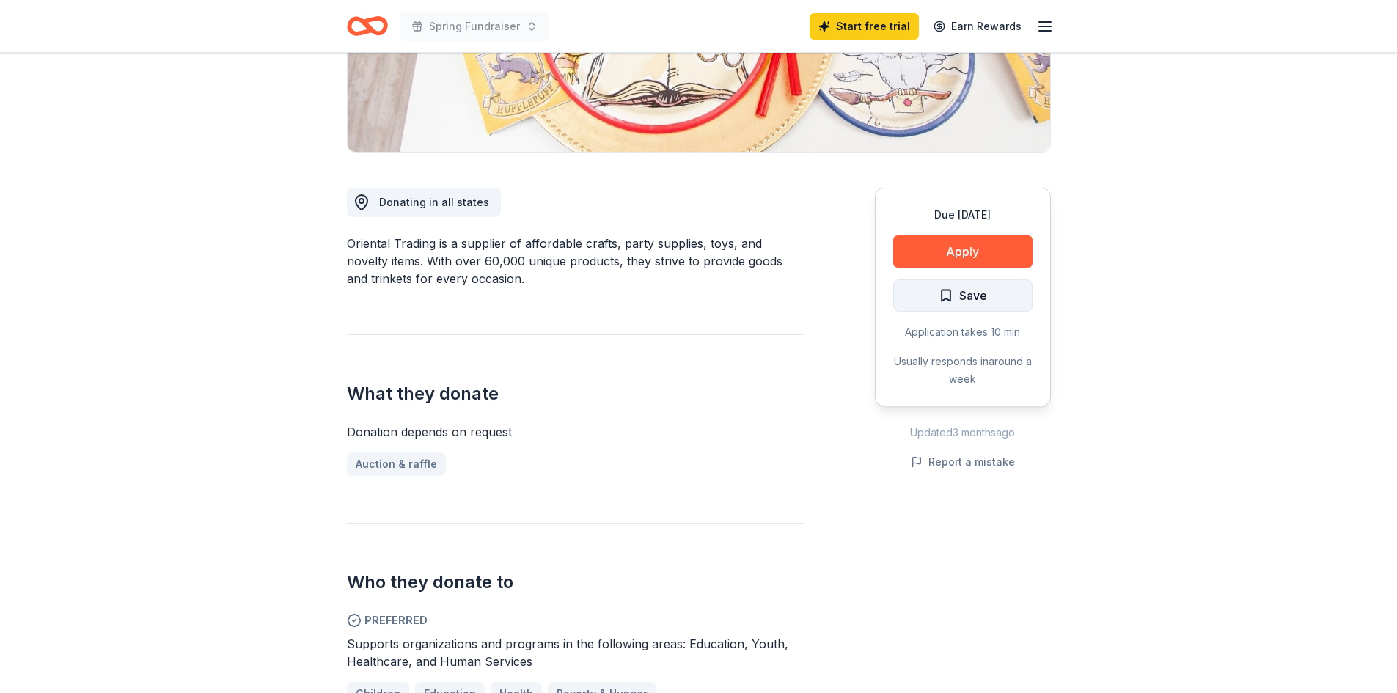
click at [955, 303] on span "Save" at bounding box center [963, 295] width 48 height 19
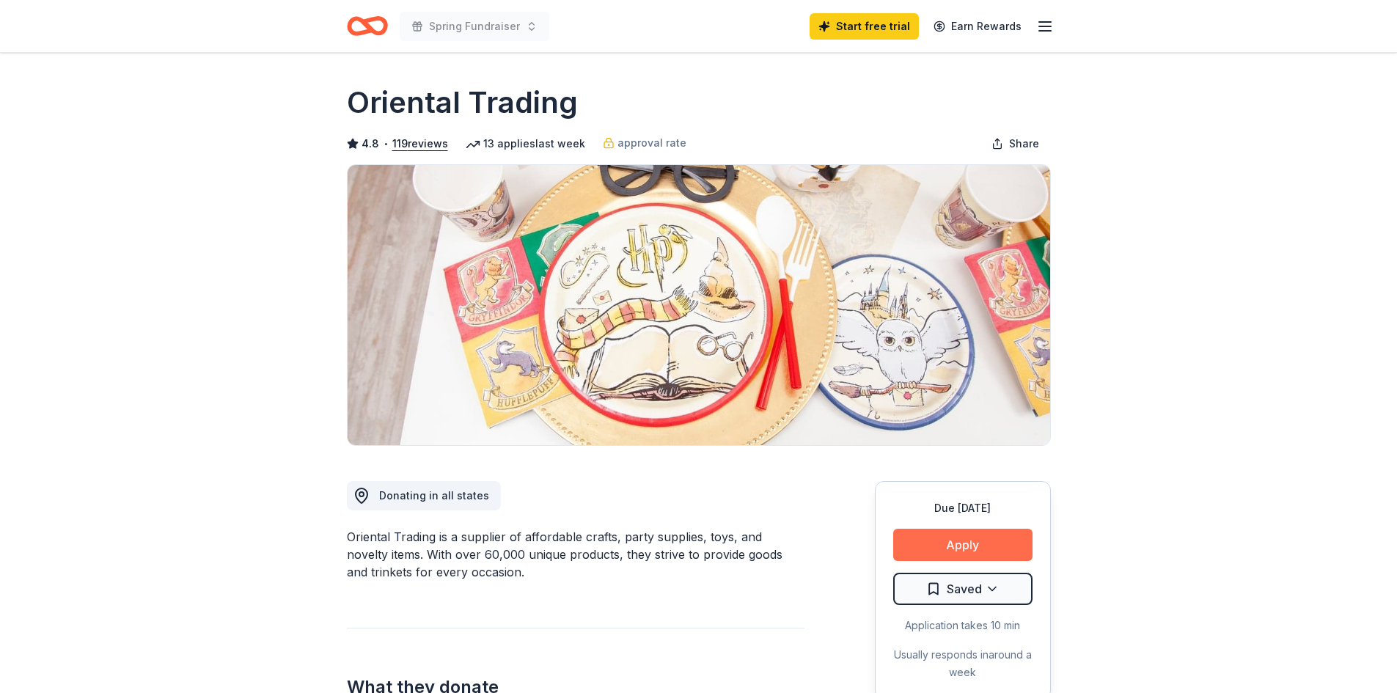
click at [955, 546] on button "Apply" at bounding box center [962, 545] width 139 height 32
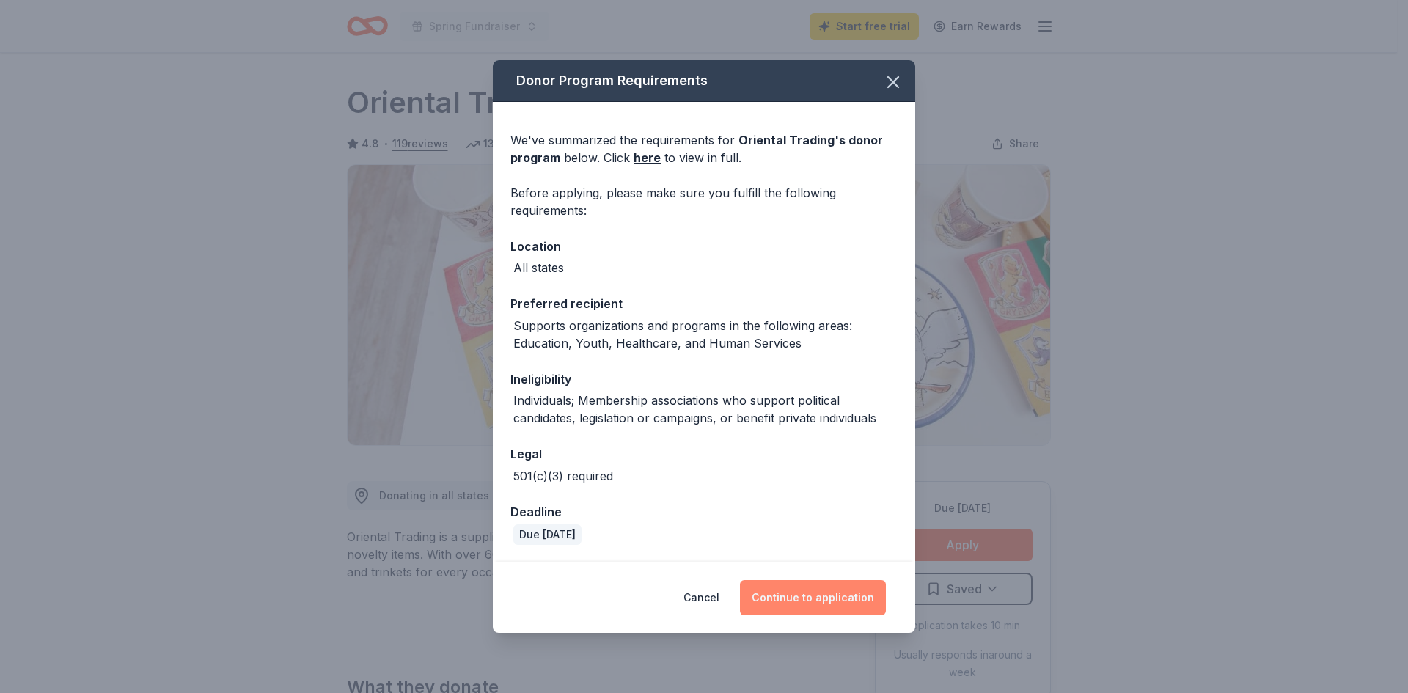
click at [825, 600] on button "Continue to application" at bounding box center [813, 597] width 146 height 35
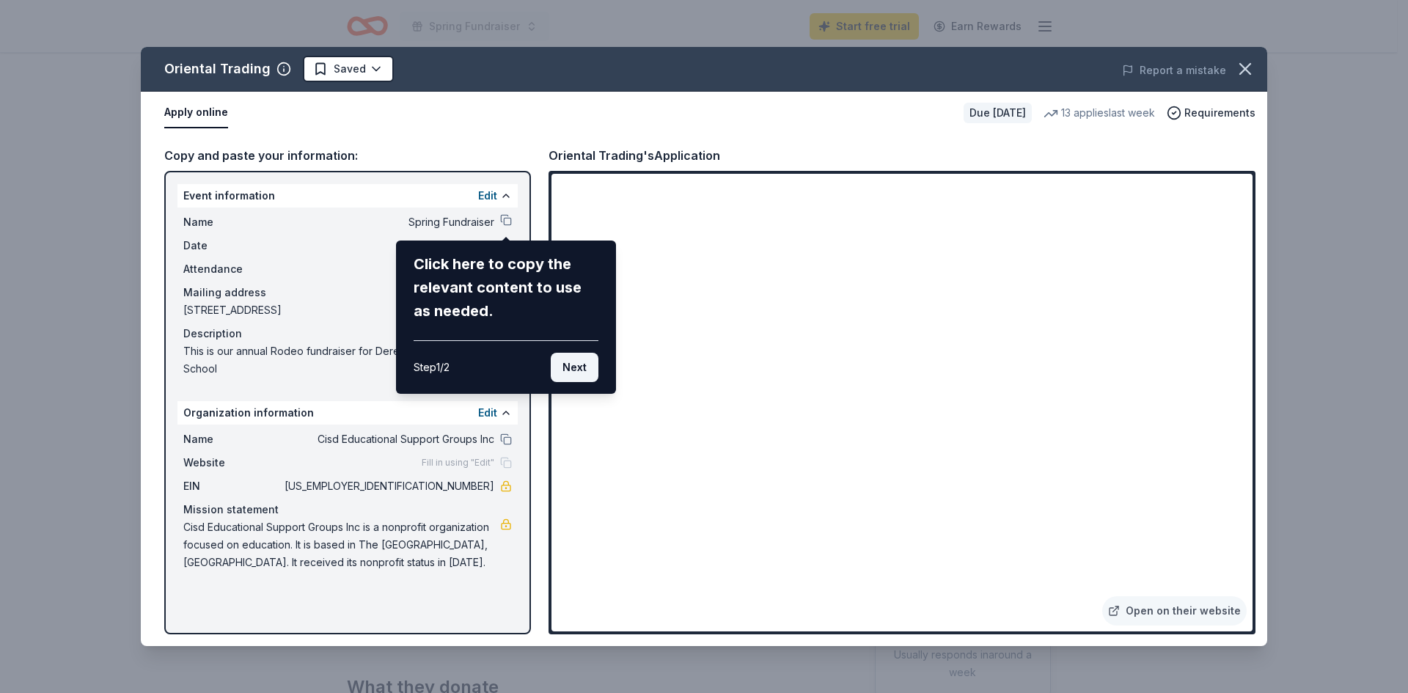
click at [581, 362] on button "Next" at bounding box center [575, 367] width 48 height 29
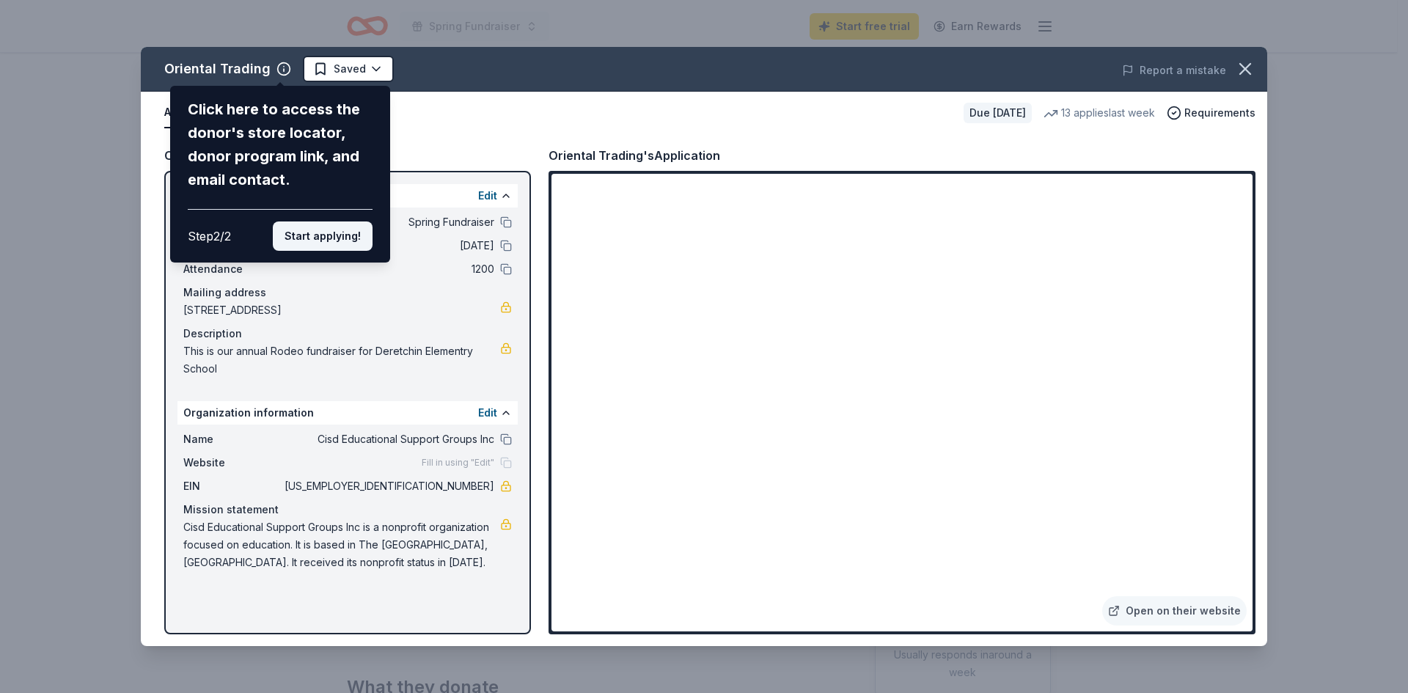
click at [307, 236] on button "Start applying!" at bounding box center [323, 235] width 100 height 29
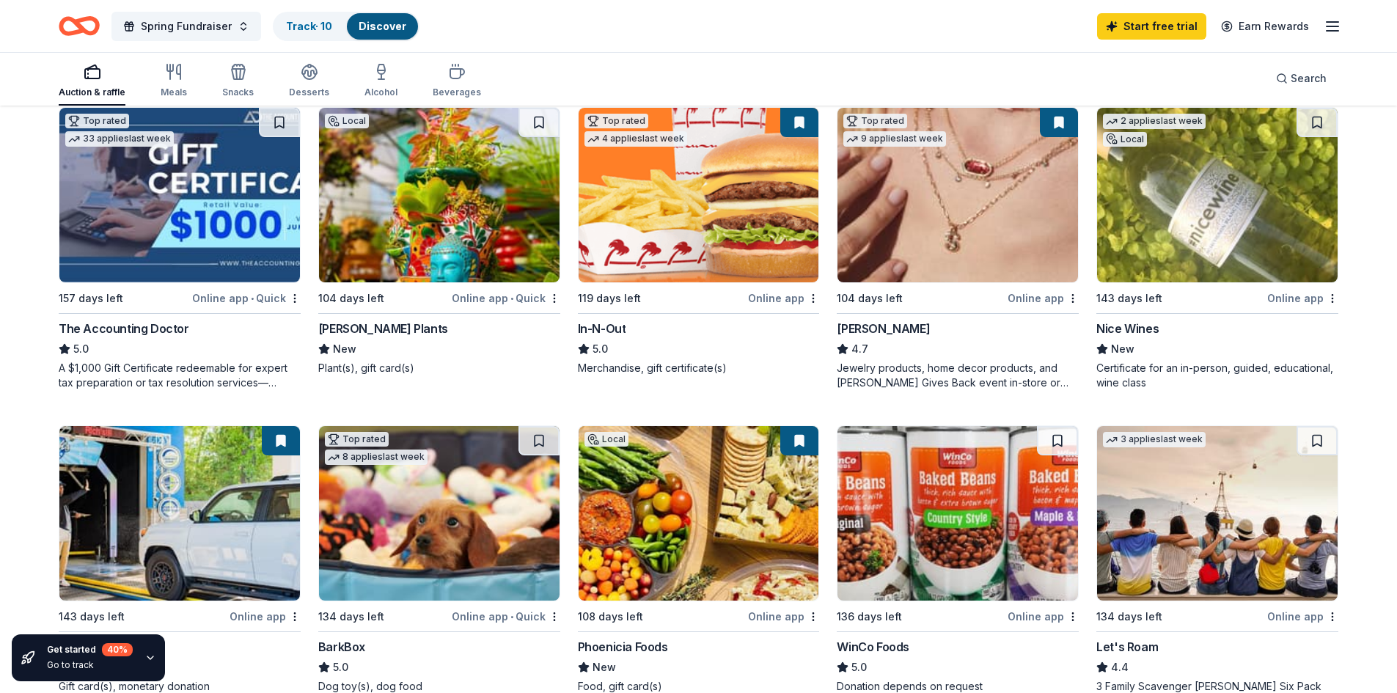
scroll to position [587, 0]
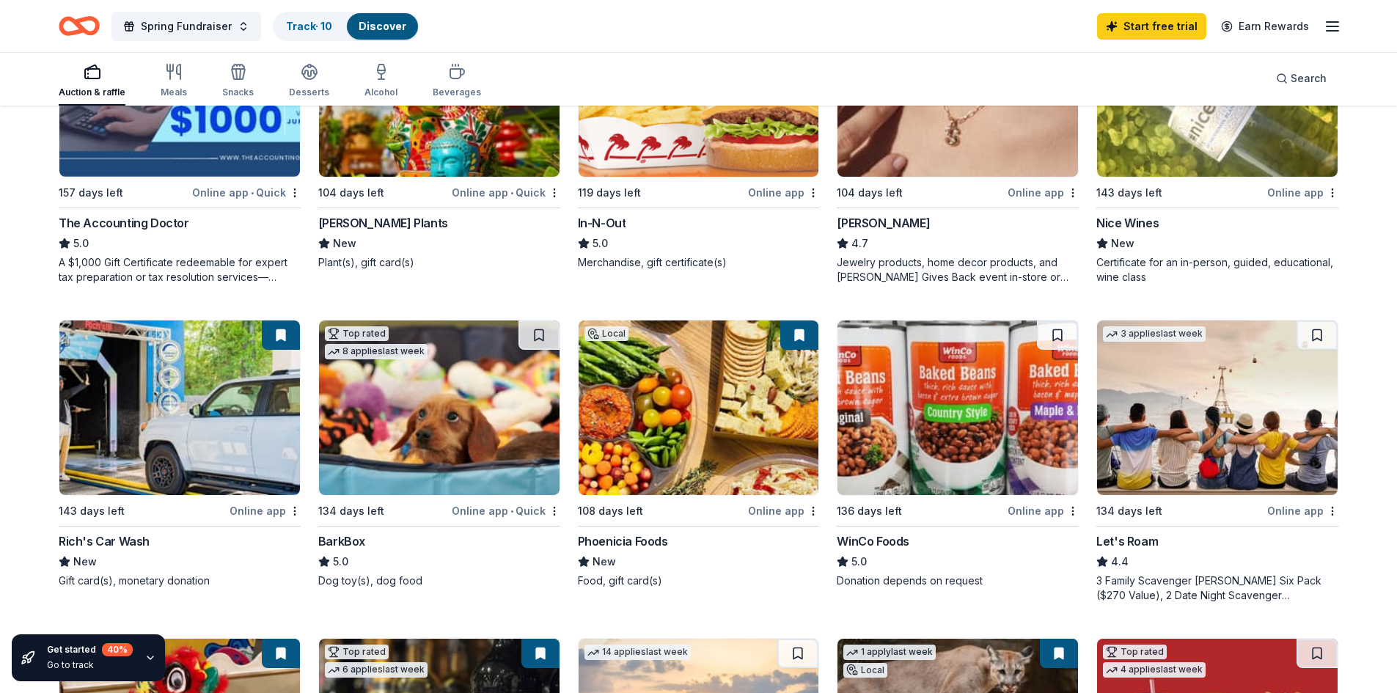
click at [692, 428] on img at bounding box center [699, 407] width 241 height 175
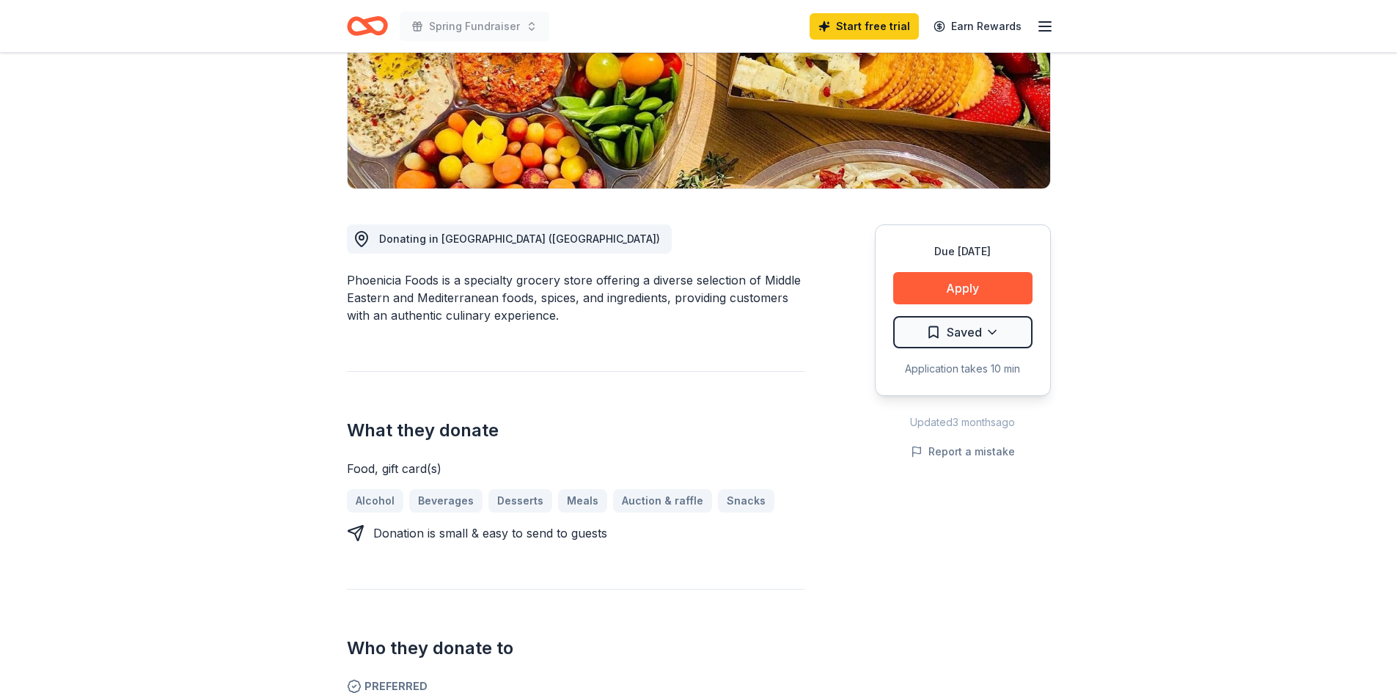
scroll to position [220, 0]
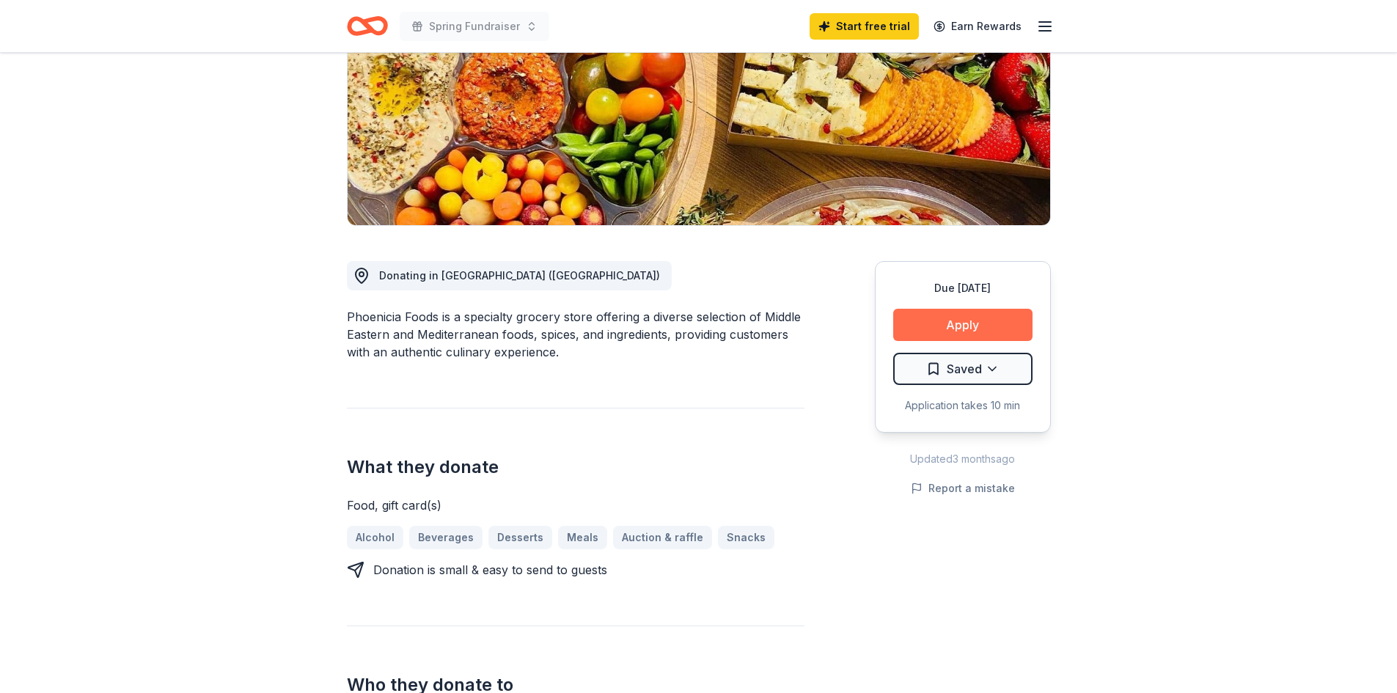
click at [927, 316] on button "Apply" at bounding box center [962, 325] width 139 height 32
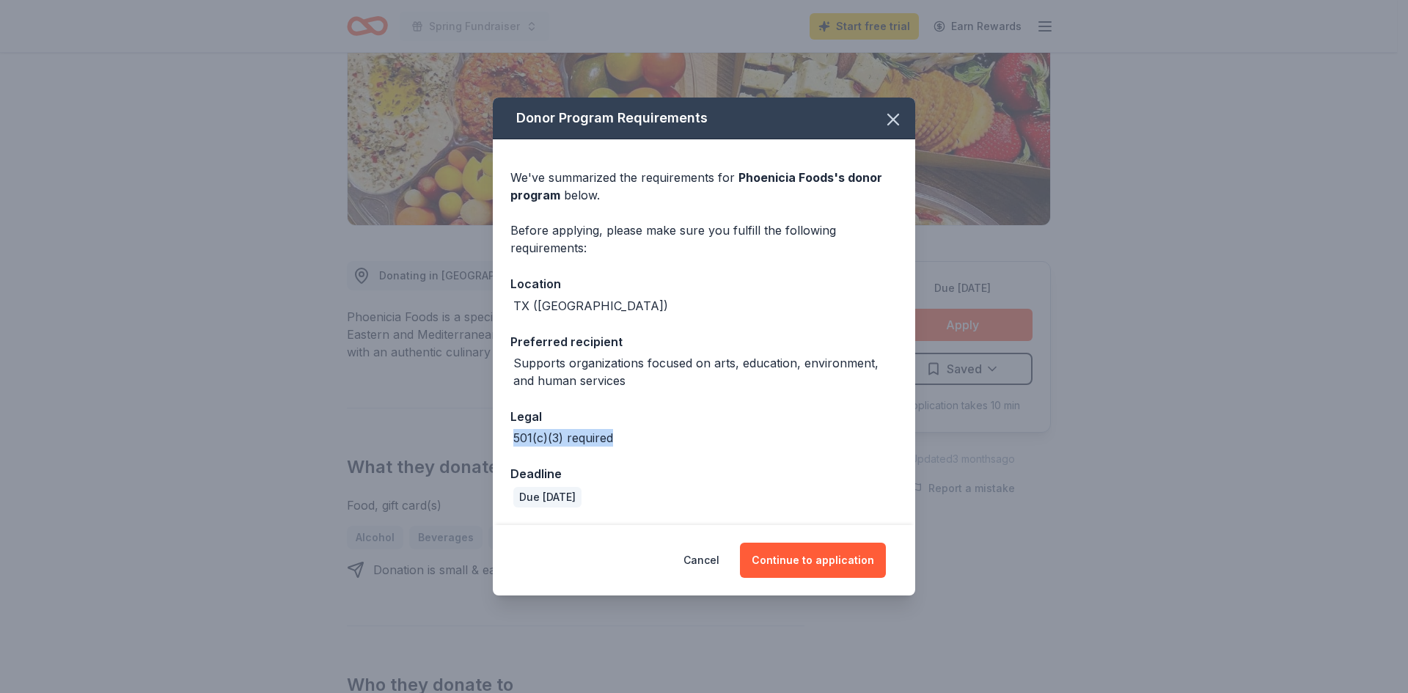
drag, startPoint x: 515, startPoint y: 438, endPoint x: 635, endPoint y: 439, distance: 120.3
click at [635, 439] on div "501(c)(3) required" at bounding box center [703, 438] width 387 height 18
copy div "501(c)(3) required"
click at [895, 117] on icon "button" at bounding box center [893, 119] width 10 height 10
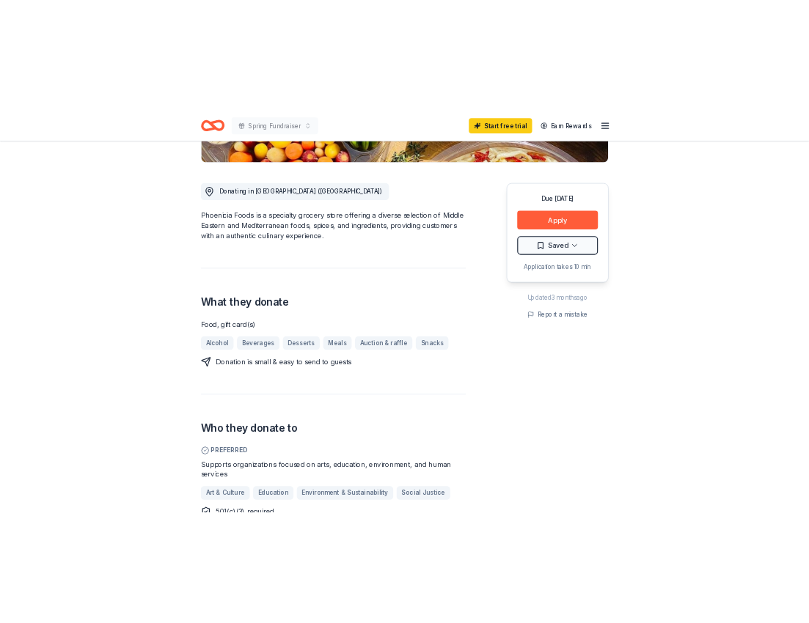
scroll to position [0, 0]
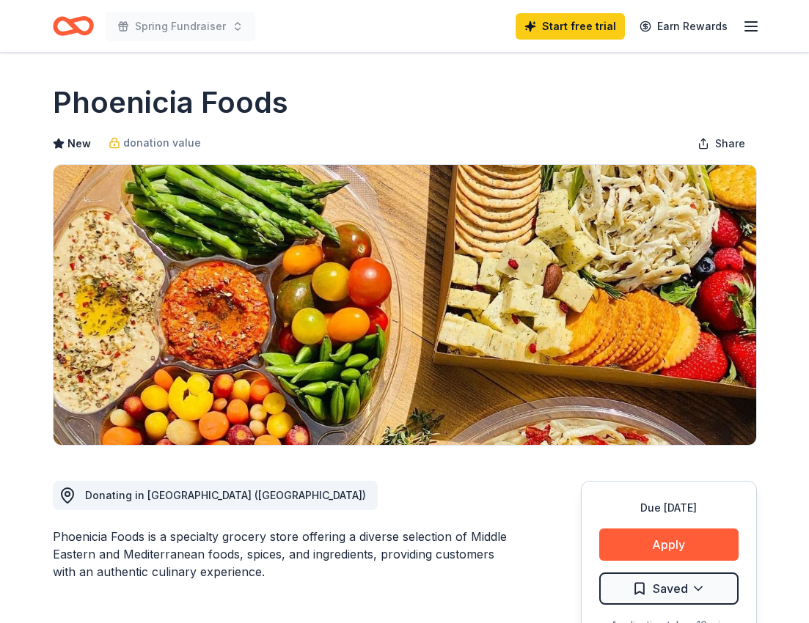
drag, startPoint x: 15, startPoint y: 18, endPoint x: 25, endPoint y: -35, distance: 53.8
click at [25, 0] on html "Spring Fundraiser Start free trial Earn Rewards Due in 108 days Share Phoenicia…" at bounding box center [404, 311] width 809 height 623
